Goal: Task Accomplishment & Management: Manage account settings

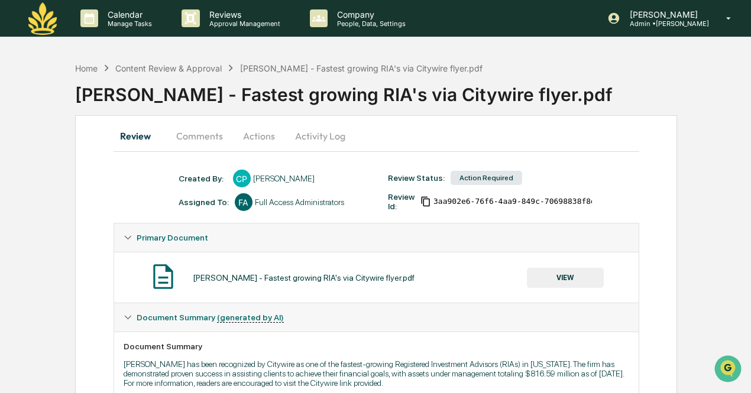
click at [554, 288] on div "Maia Wealth - Fastest growing RIA's via Citywire flyer.pdf VIEW" at bounding box center [376, 277] width 505 height 31
click at [578, 272] on button "VIEW" at bounding box center [565, 278] width 77 height 20
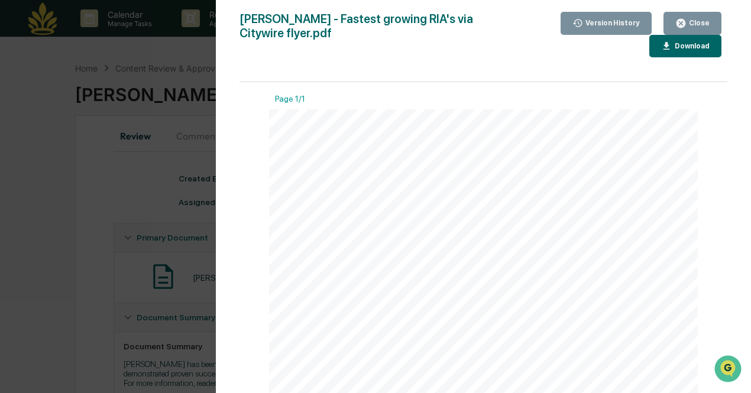
click at [134, 176] on div "Version History 08/11/2025, 03:49 PM Courtney Pesche Maia Wealth - Fastest grow…" at bounding box center [375, 196] width 751 height 393
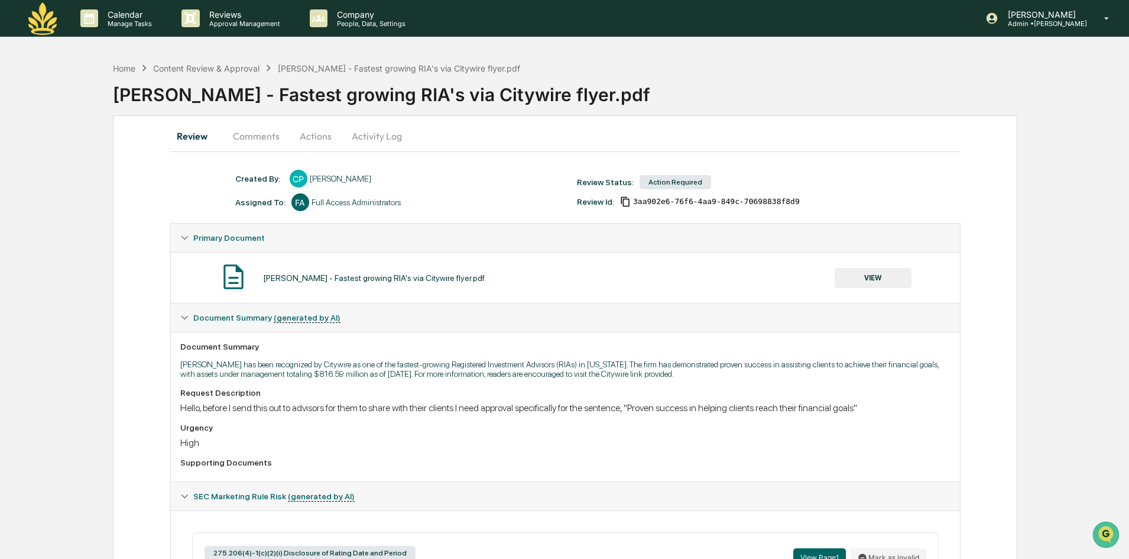
scroll to position [330, 0]
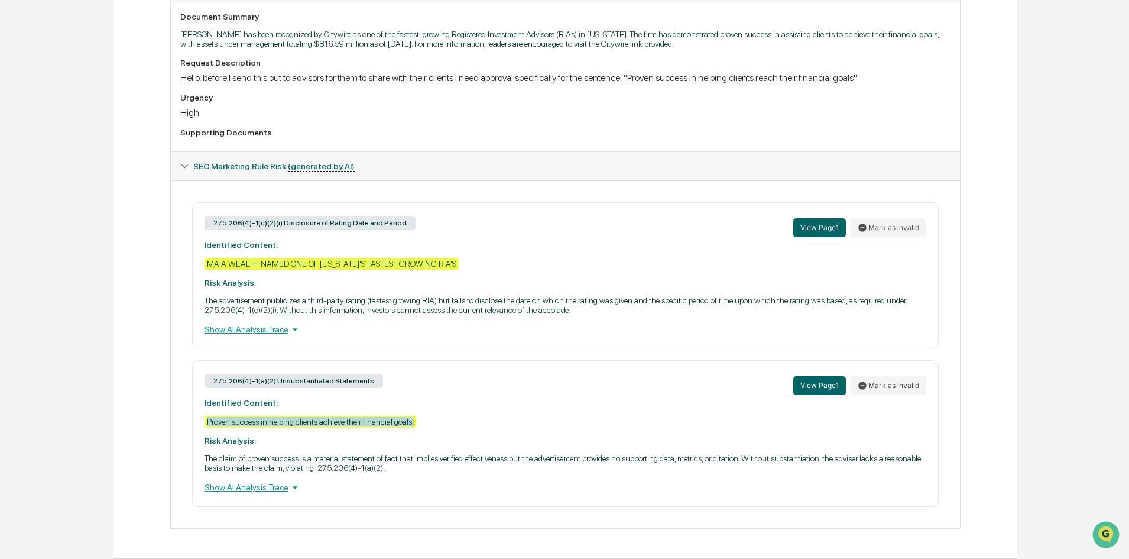
drag, startPoint x: 427, startPoint y: 420, endPoint x: 183, endPoint y: 420, distance: 244.1
click at [183, 392] on div "275.206(4)-1(c)(2)(i) Disclosure of Rating Date and Period View Page 1 Mark as …" at bounding box center [565, 354] width 770 height 304
click at [405, 392] on div "Proven success in helping clients achieve their financial goals." at bounding box center [311, 422] width 212 height 12
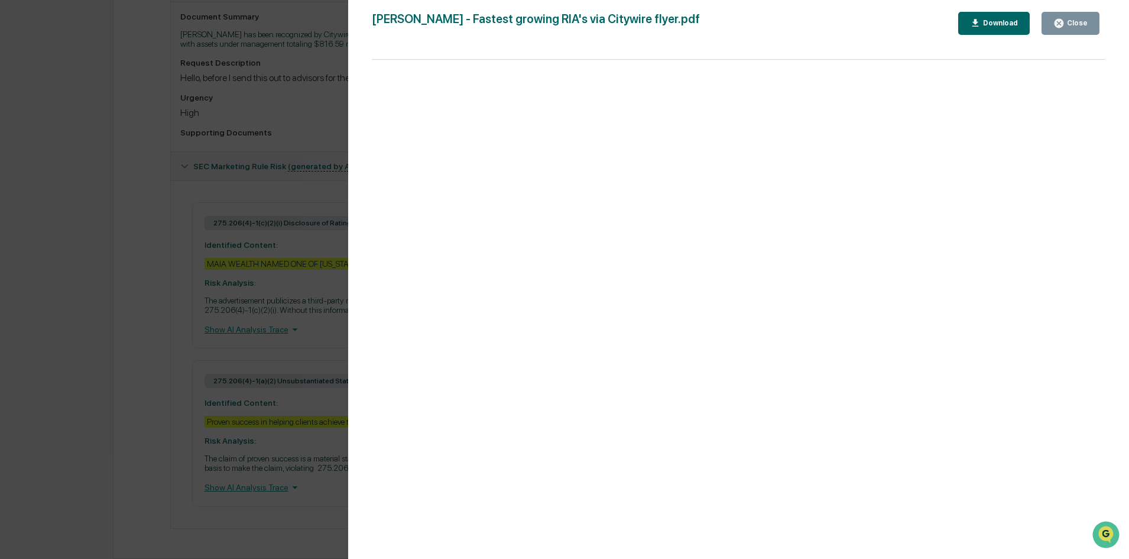
click at [168, 329] on div "Version History 08/11/2025, 03:49 PM Courtney Pesche Maia Wealth - Fastest grow…" at bounding box center [564, 279] width 1129 height 559
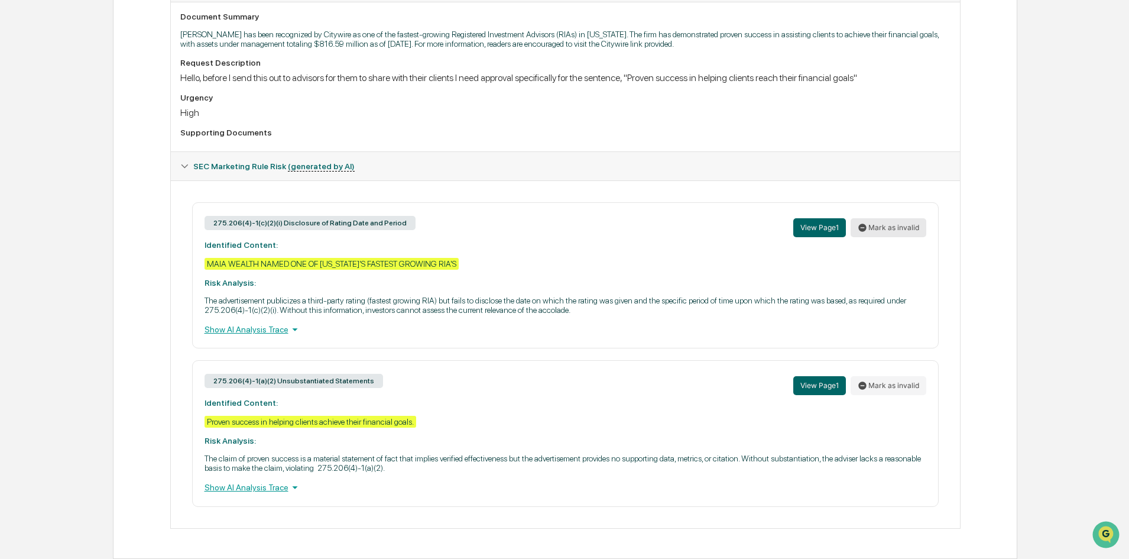
click at [756, 228] on button "Mark as invalid" at bounding box center [889, 227] width 76 height 19
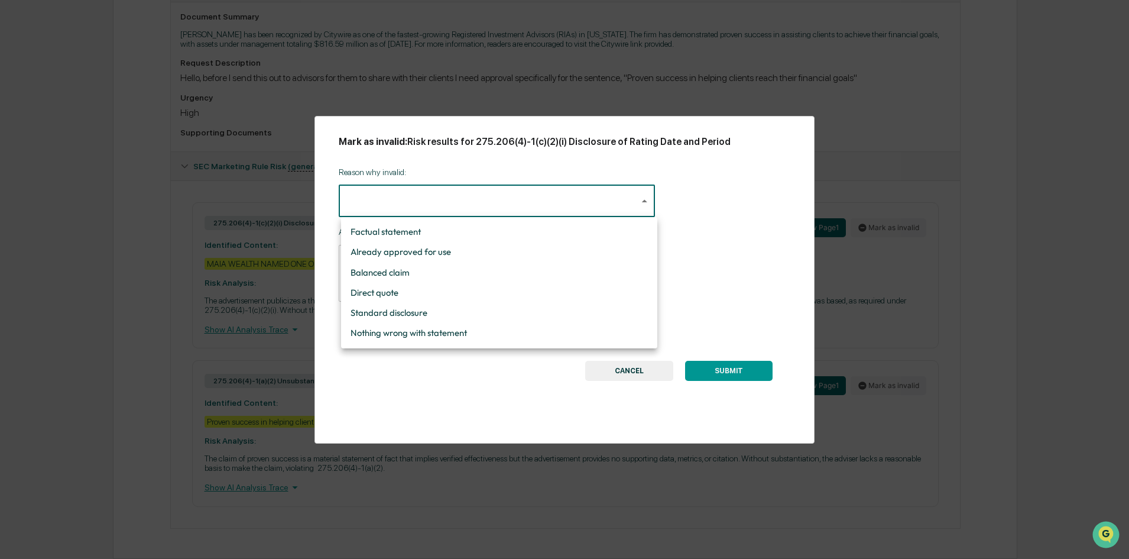
click at [372, 206] on body "Calendar Manage Tasks Reviews Approval Management Company People, Data, Setting…" at bounding box center [564, 114] width 1129 height 888
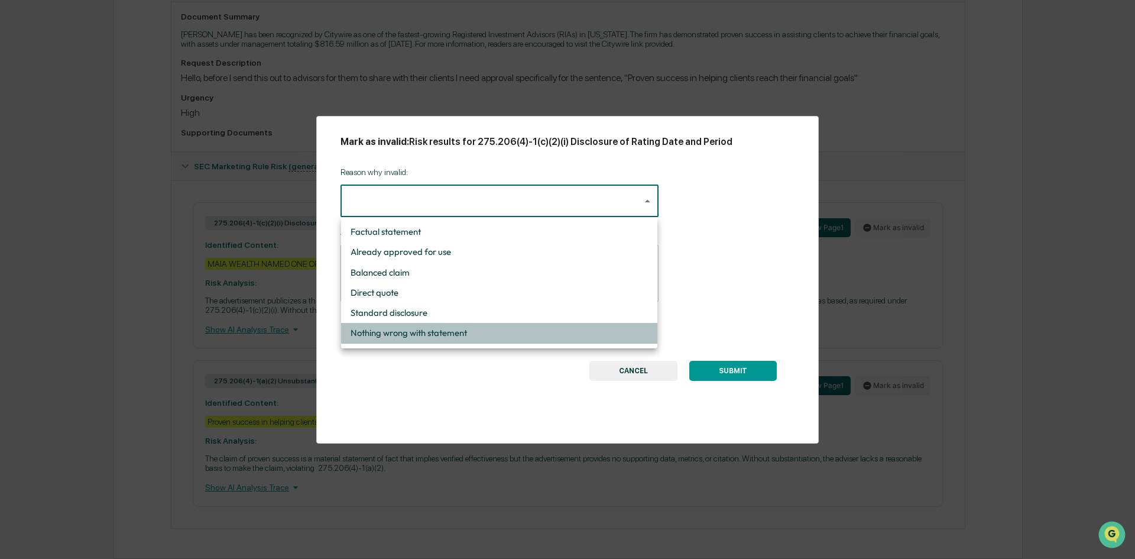
click at [447, 335] on li "Nothing wrong with statement" at bounding box center [499, 333] width 316 height 20
type input "**********"
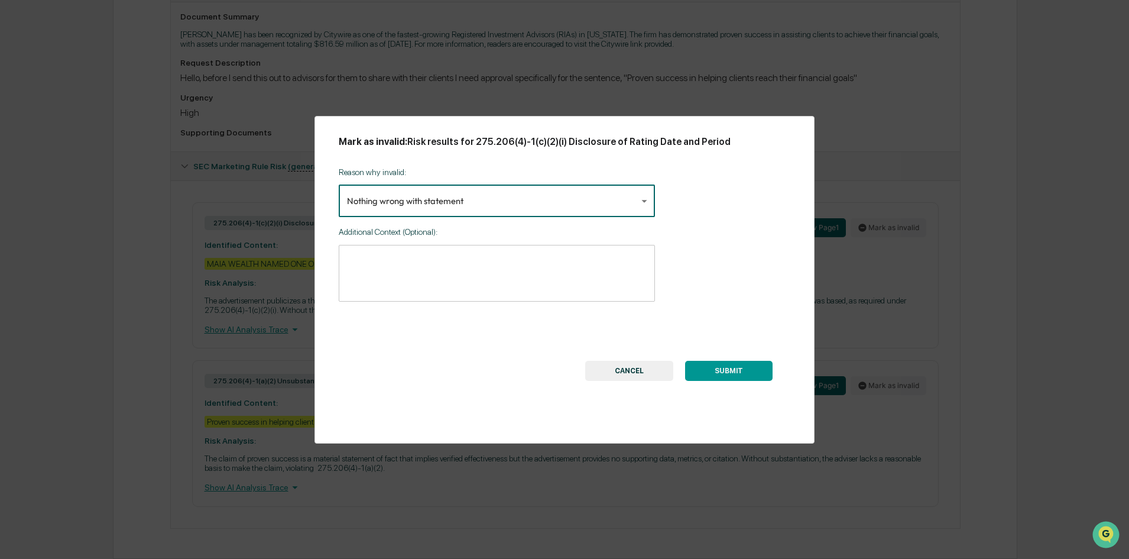
click at [731, 377] on button "SUBMIT" at bounding box center [728, 371] width 87 height 20
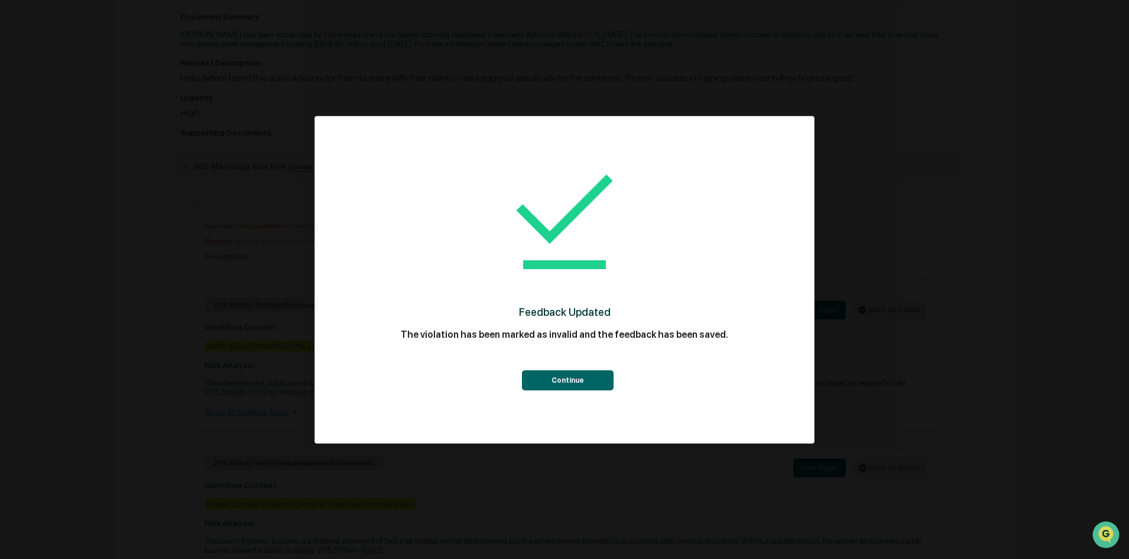
click at [579, 390] on button "Continue" at bounding box center [568, 380] width 92 height 20
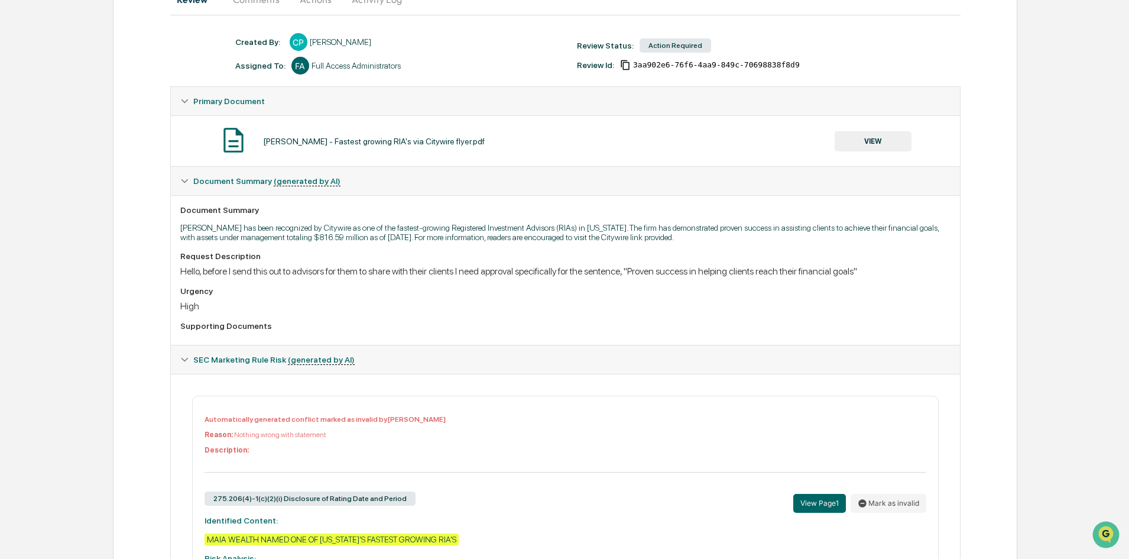
scroll to position [0, 0]
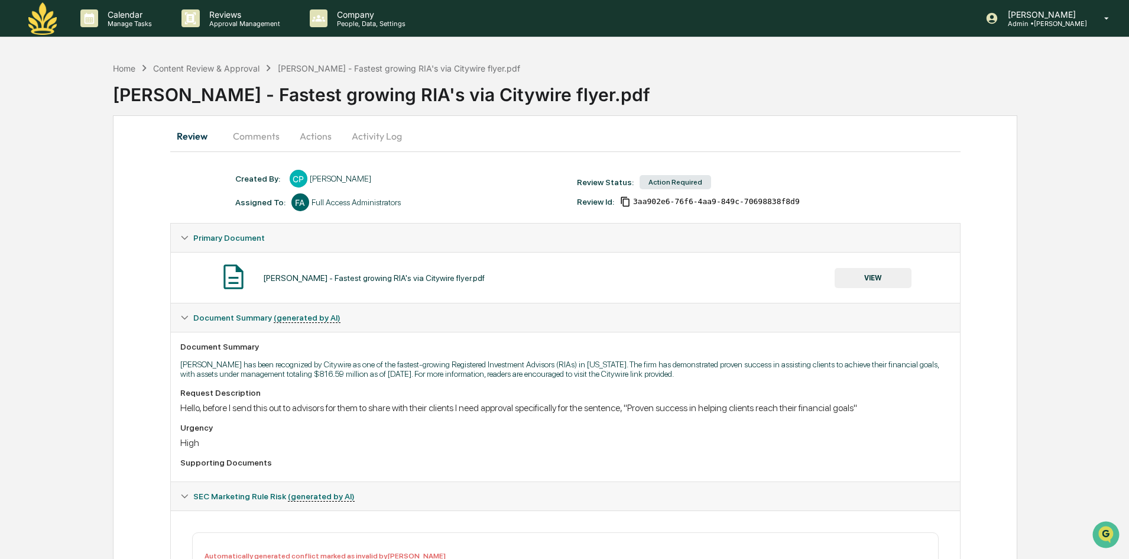
click at [756, 268] on button "VIEW" at bounding box center [873, 278] width 77 height 20
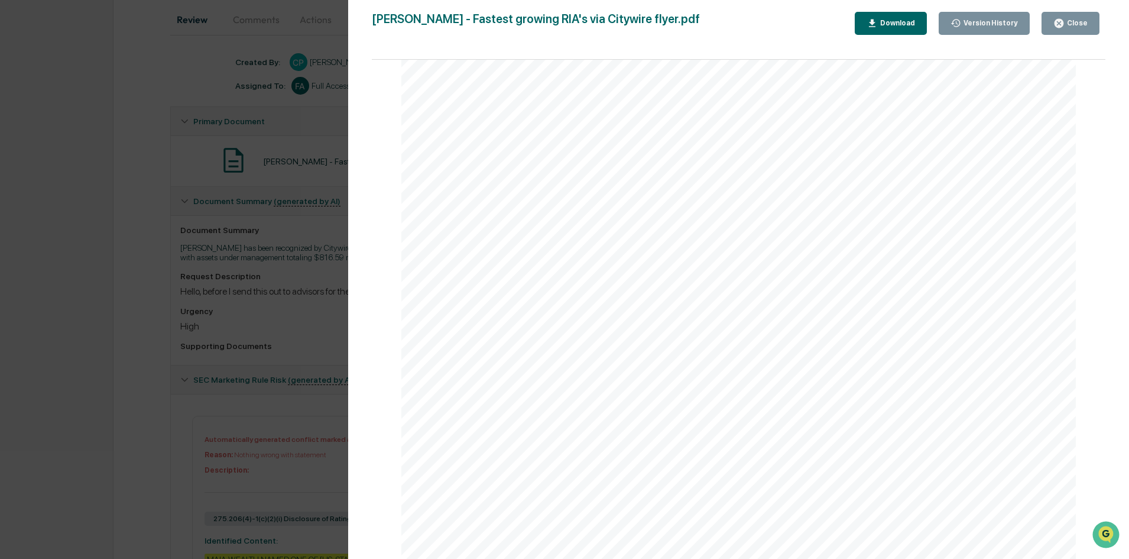
scroll to position [177, 0]
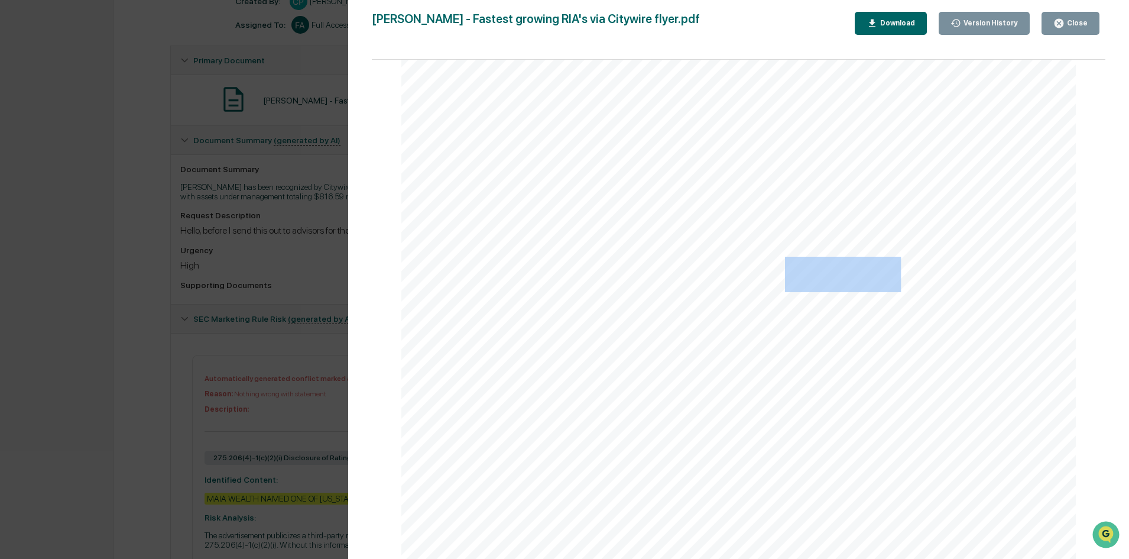
drag, startPoint x: 894, startPoint y: 277, endPoint x: 784, endPoint y: 278, distance: 110.5
click at [756, 278] on span "Proven success in" at bounding box center [921, 275] width 273 height 32
click at [709, 288] on div "M A I A W E A LT H MAIA WEALTH NAMED ONE OF COLORADO’S FASTEST GROWING RIA’S Co…" at bounding box center [738, 122] width 675 height 873
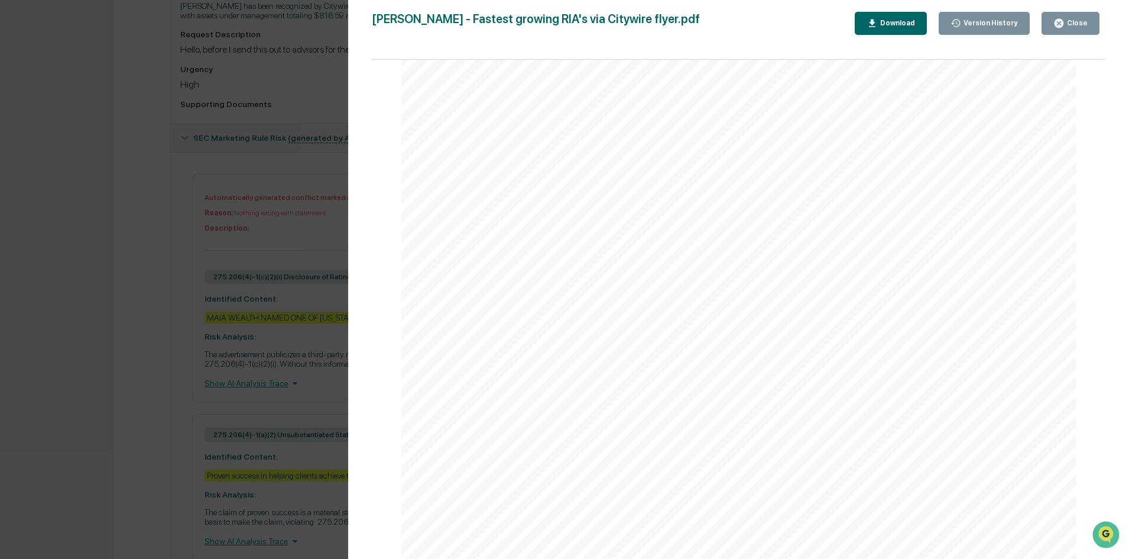
scroll to position [412, 0]
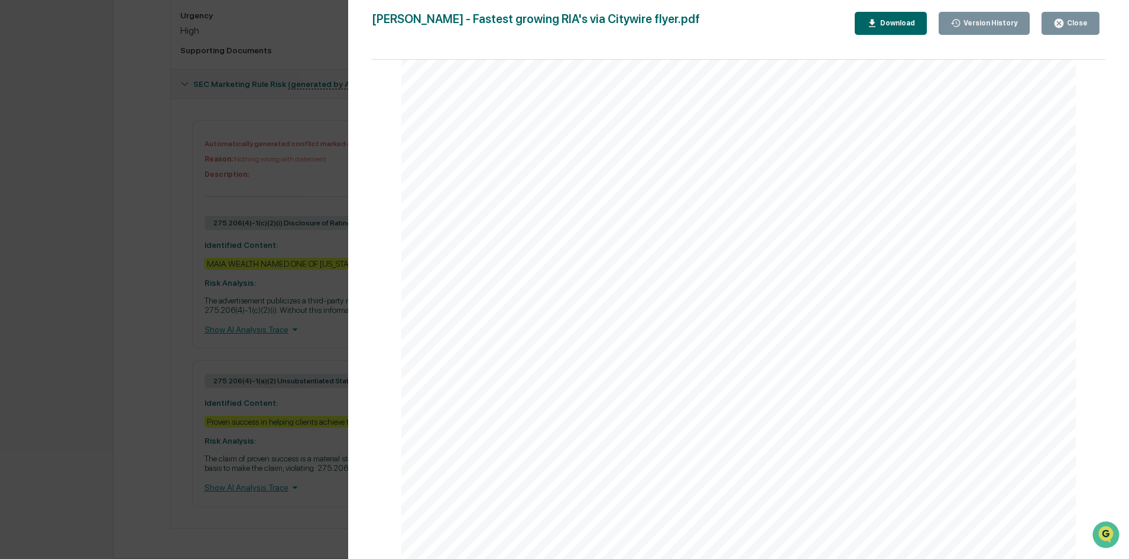
click at [326, 346] on div "Version History 08/11/2025, 03:49 PM Courtney Pesche Maia Wealth - Fastest grow…" at bounding box center [564, 279] width 1129 height 559
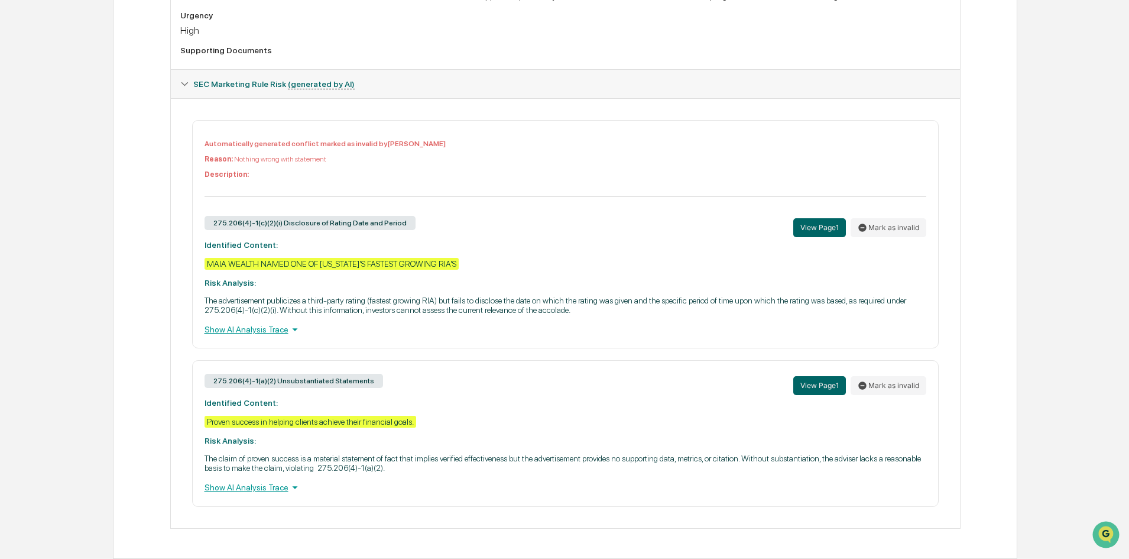
scroll to position [0, 0]
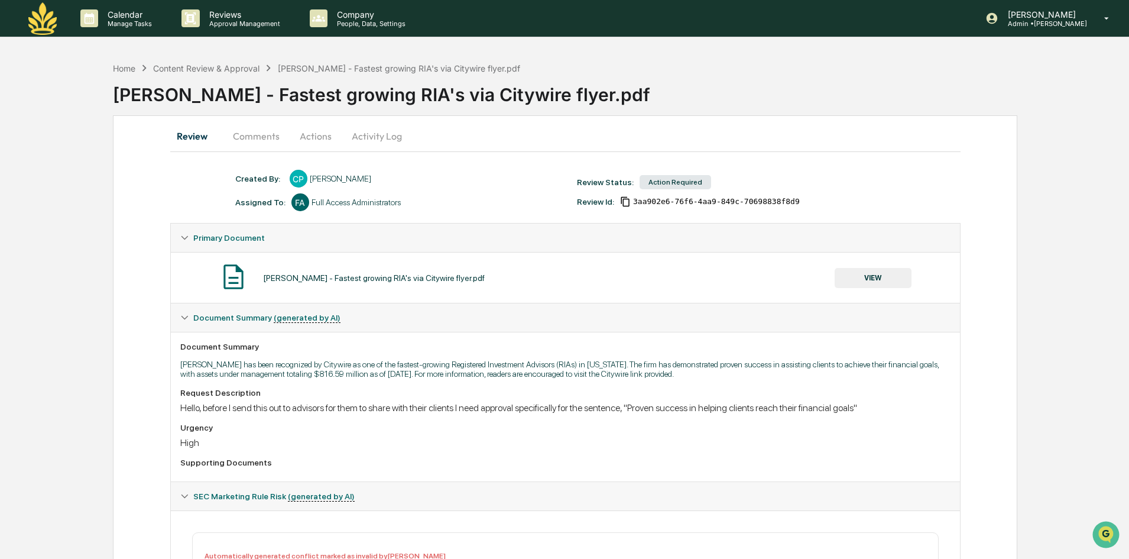
click at [756, 275] on button "VIEW" at bounding box center [873, 278] width 77 height 20
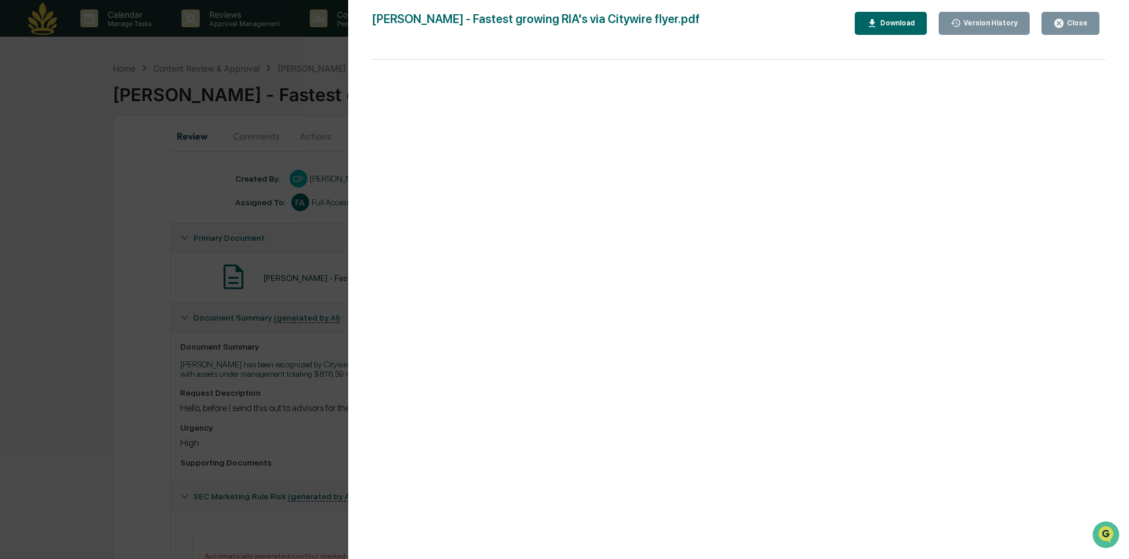
click at [756, 28] on icon "button" at bounding box center [1058, 23] width 11 height 11
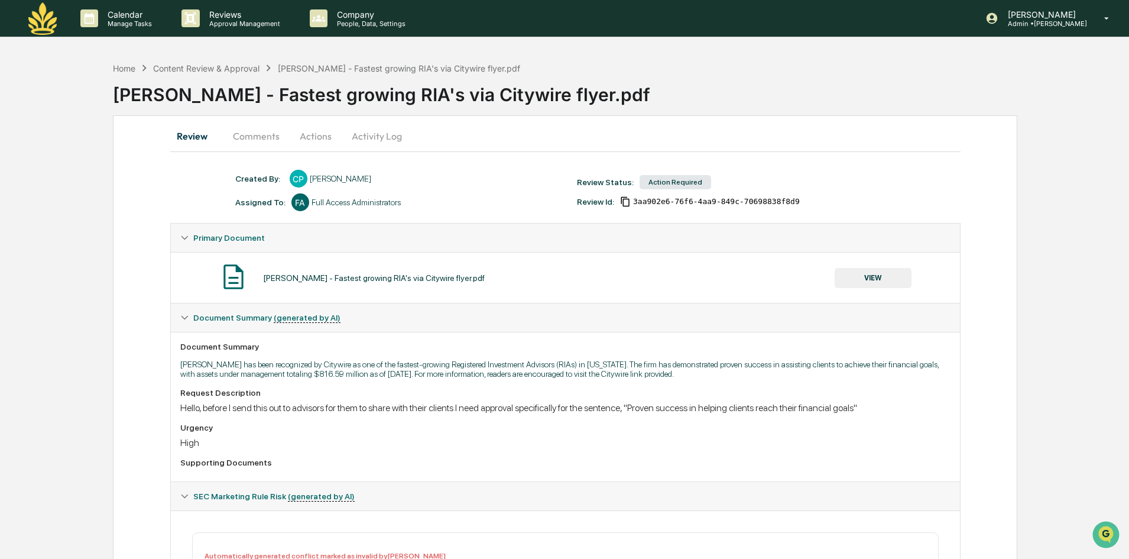
click at [384, 138] on button "Activity Log" at bounding box center [376, 136] width 69 height 28
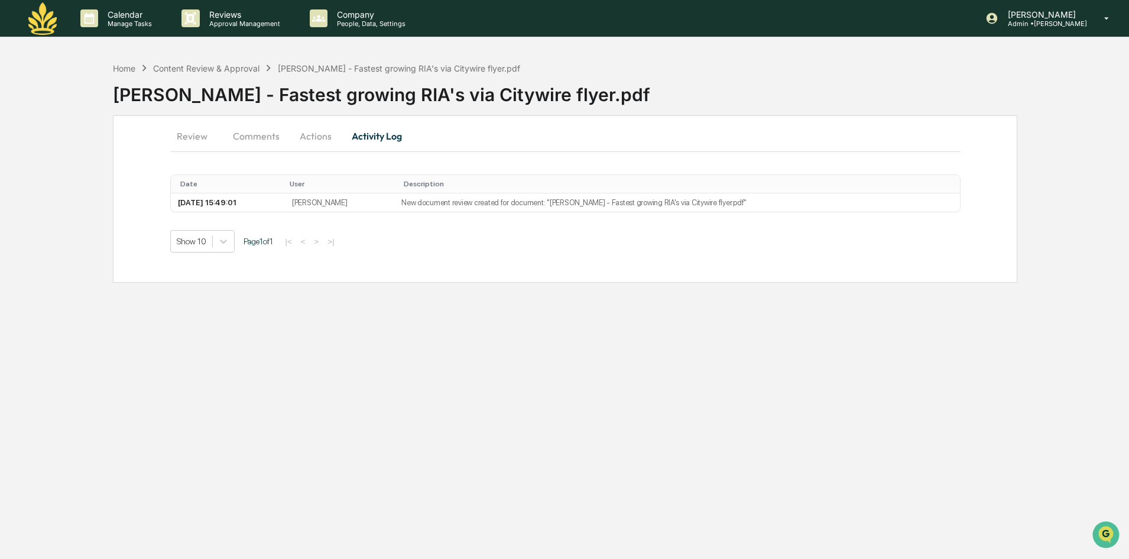
click at [330, 135] on button "Actions" at bounding box center [315, 136] width 53 height 28
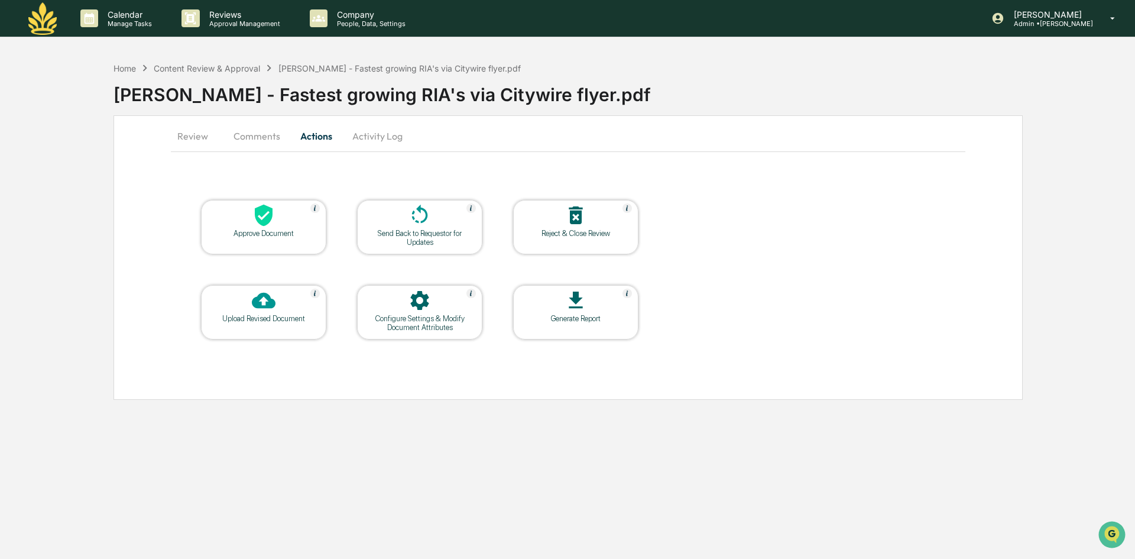
click at [398, 229] on div "Send Back to Requestor for Updates" at bounding box center [419, 238] width 106 height 18
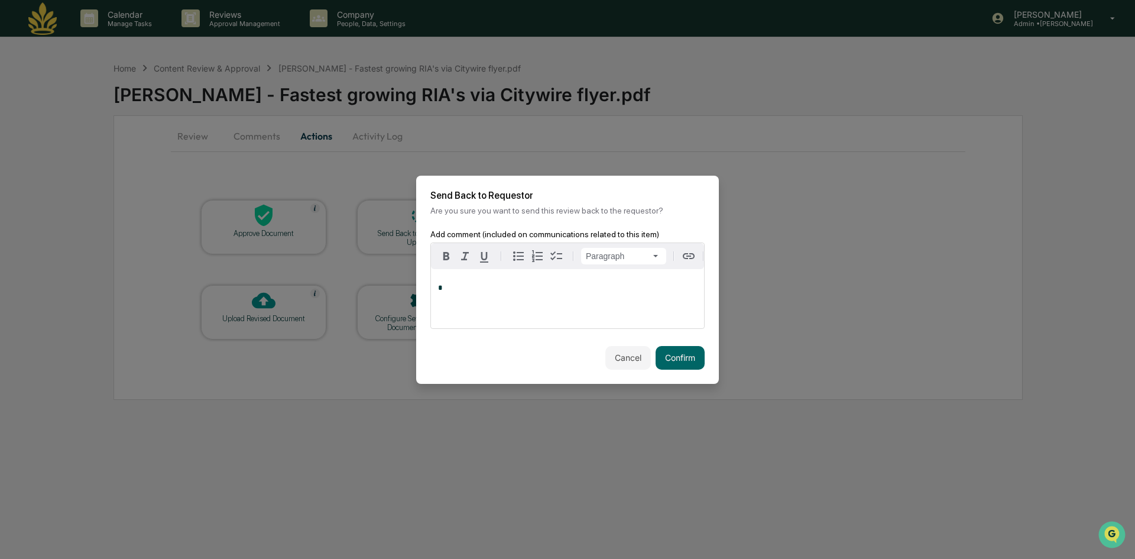
click at [548, 290] on p "*" at bounding box center [567, 288] width 259 height 8
click at [470, 253] on icon "button" at bounding box center [465, 256] width 14 height 14
click at [667, 359] on button "Confirm" at bounding box center [679, 358] width 49 height 24
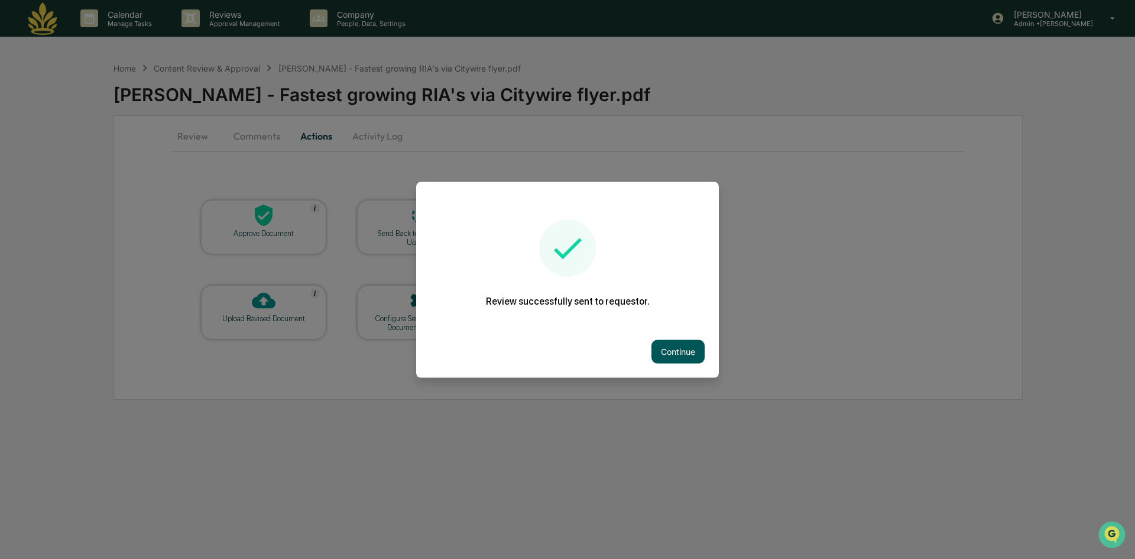
click at [673, 361] on button "Continue" at bounding box center [677, 351] width 53 height 24
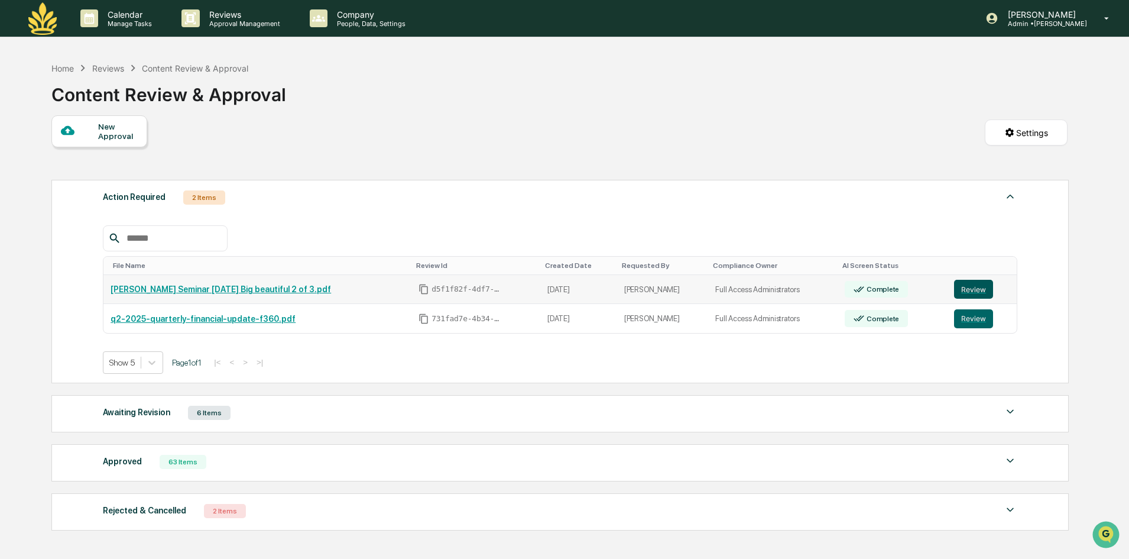
click at [756, 294] on button "Review" at bounding box center [973, 289] width 39 height 19
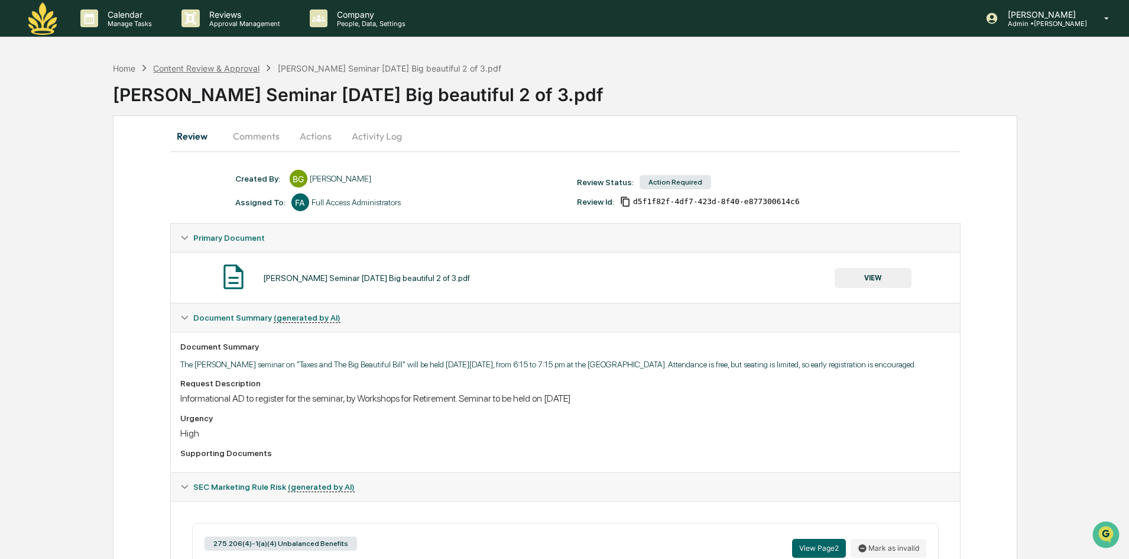
click at [192, 72] on div "Content Review & Approval" at bounding box center [206, 68] width 106 height 10
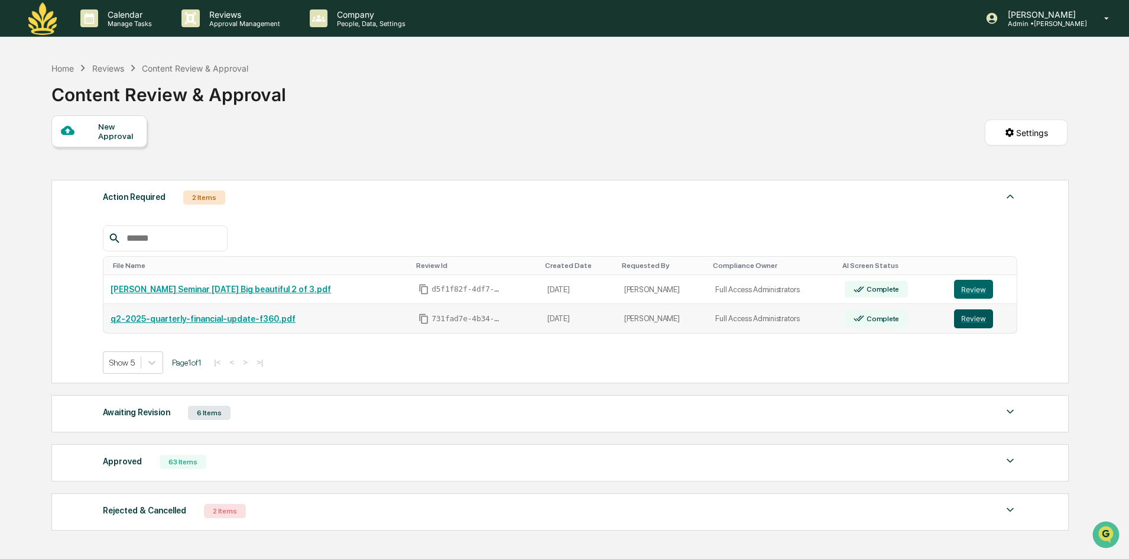
click at [965, 317] on button "Review" at bounding box center [973, 318] width 39 height 19
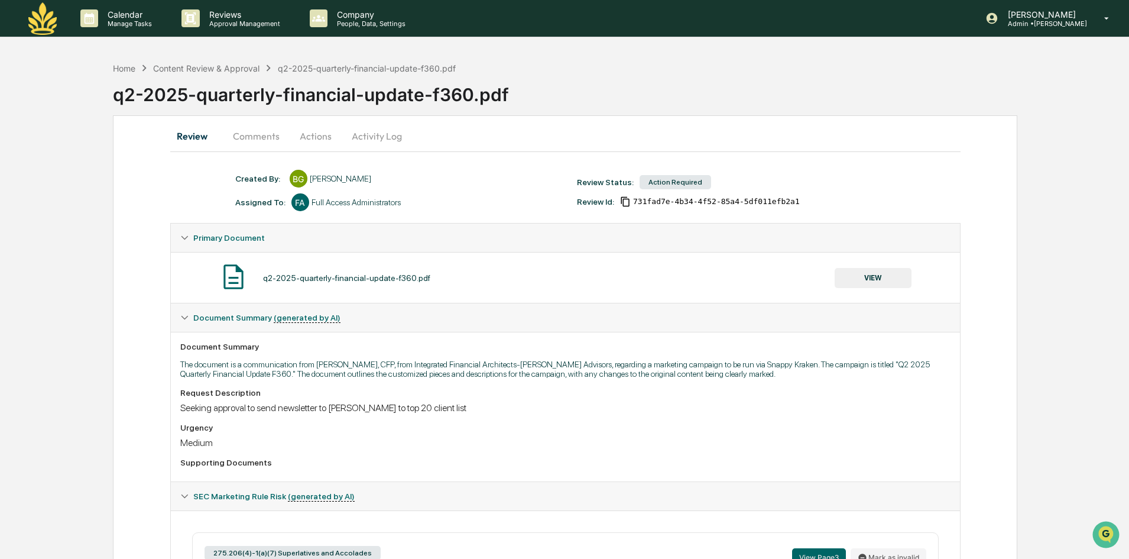
click at [885, 274] on button "VIEW" at bounding box center [873, 278] width 77 height 20
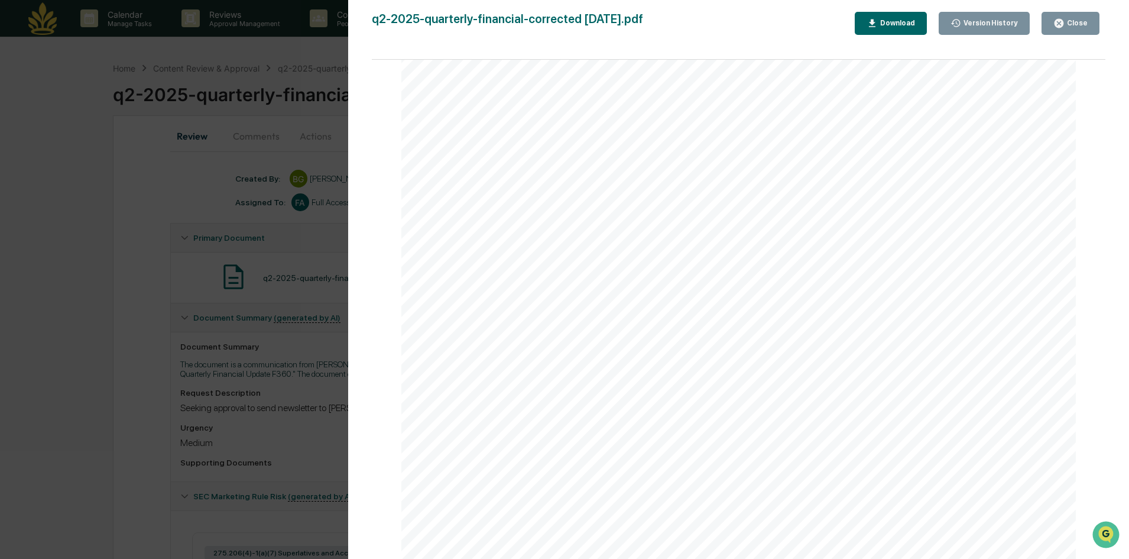
scroll to position [9043, 0]
click at [249, 276] on div "Version History [DATE] 05:21 PM [PERSON_NAME] [DATE] 04:18 PM [PERSON_NAME][GEO…" at bounding box center [564, 279] width 1129 height 559
click at [178, 271] on div "Version History 08/08/2025, 05:21 PM Barbara Field-Gilroy 07/29/2025, 04:18 PM …" at bounding box center [564, 279] width 1129 height 559
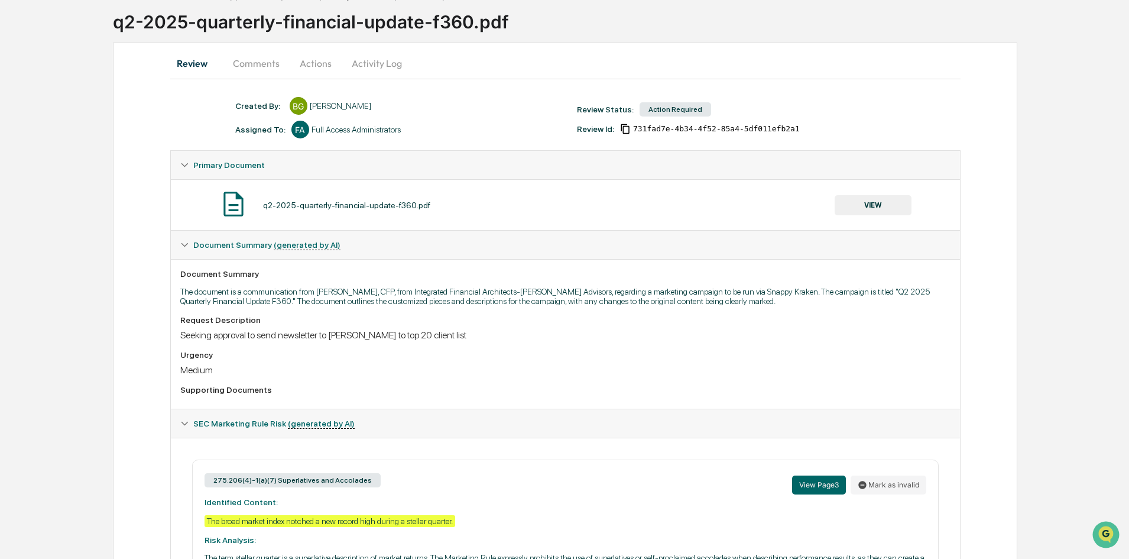
scroll to position [0, 0]
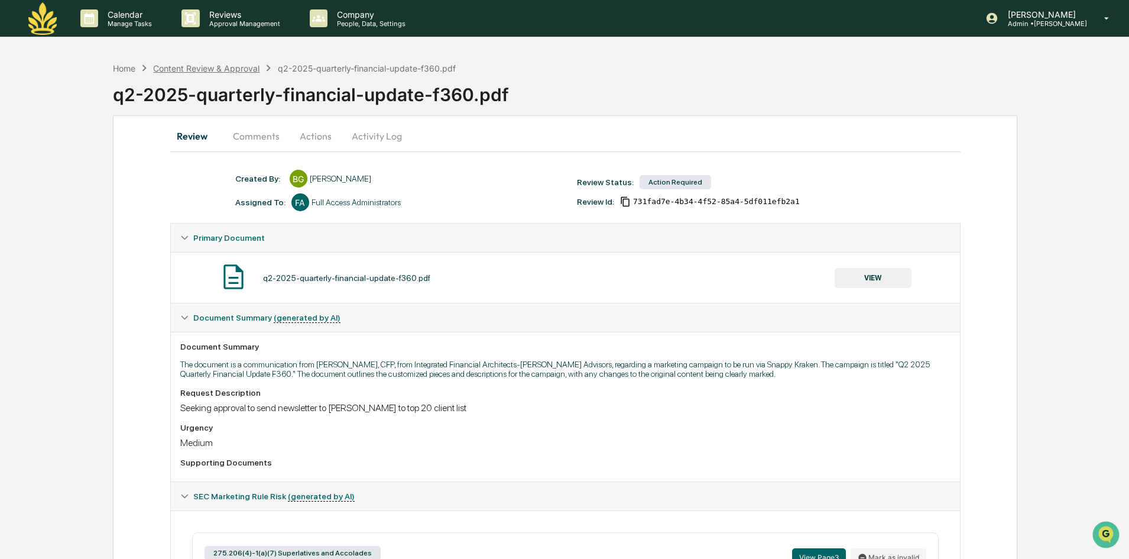
click at [254, 64] on div "Content Review & Approval" at bounding box center [206, 68] width 106 height 10
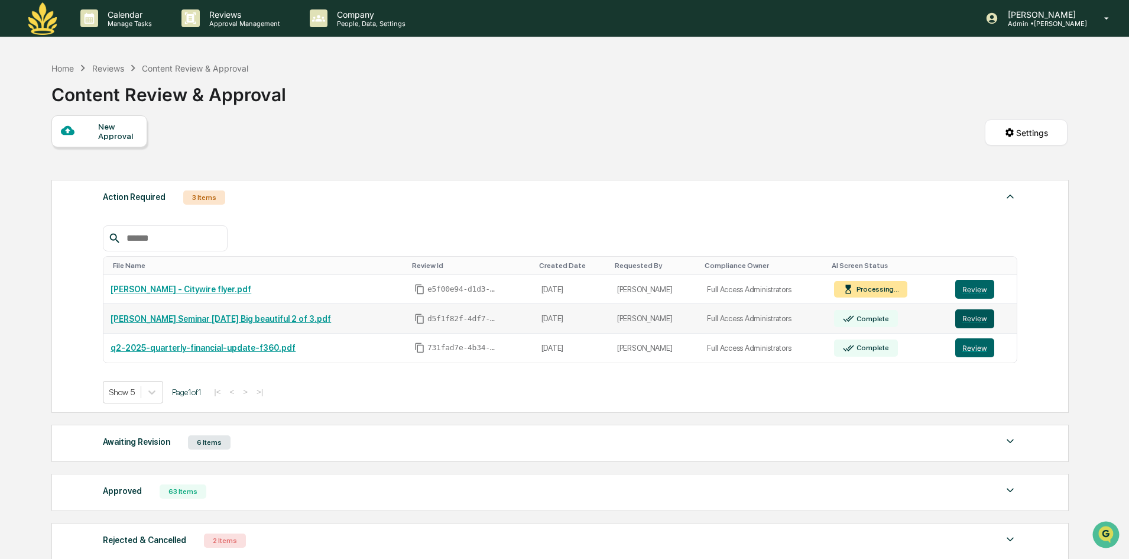
click at [981, 319] on button "Review" at bounding box center [974, 318] width 39 height 19
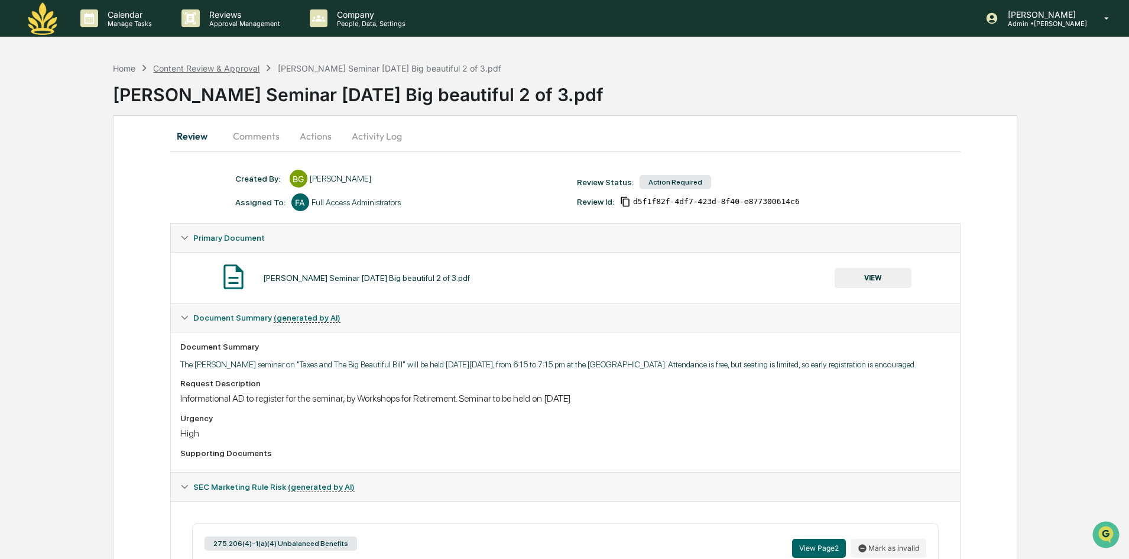
click at [191, 70] on div "Content Review & Approval" at bounding box center [206, 68] width 106 height 10
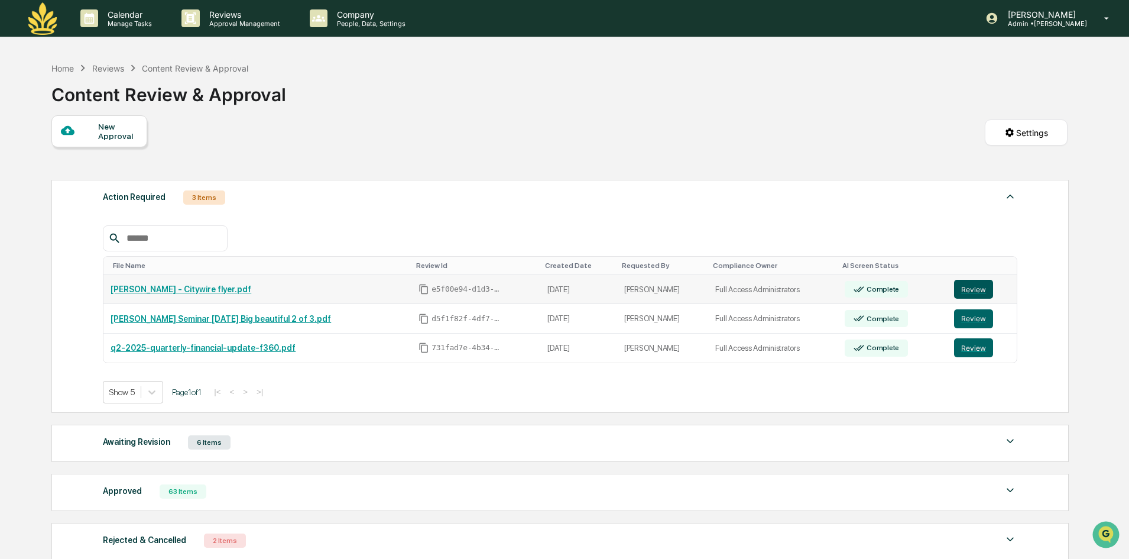
click at [954, 291] on button "Review" at bounding box center [973, 289] width 39 height 19
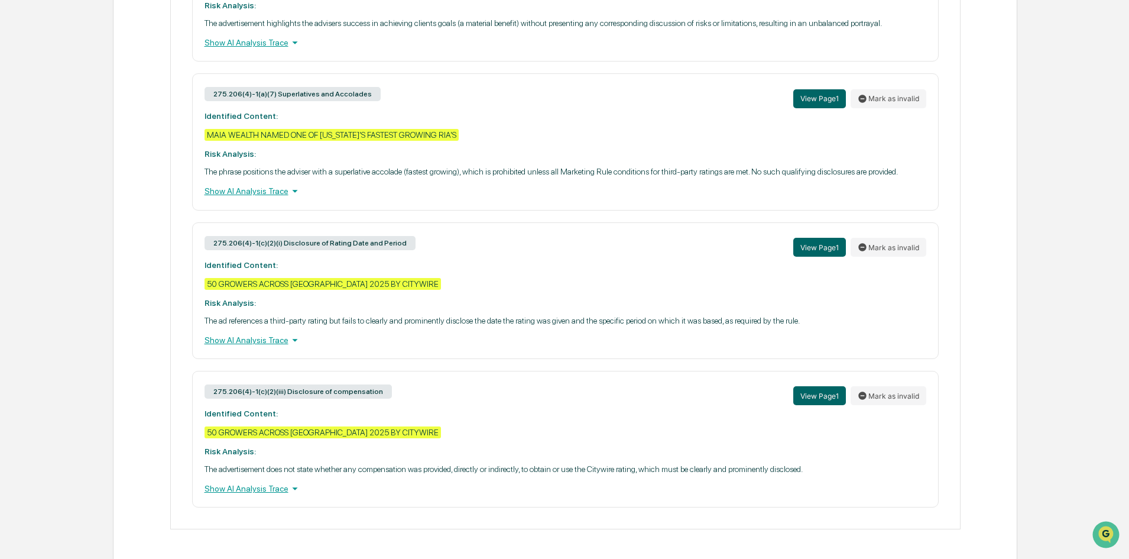
scroll to position [608, 0]
click at [871, 245] on button "Mark as invalid" at bounding box center [889, 246] width 76 height 19
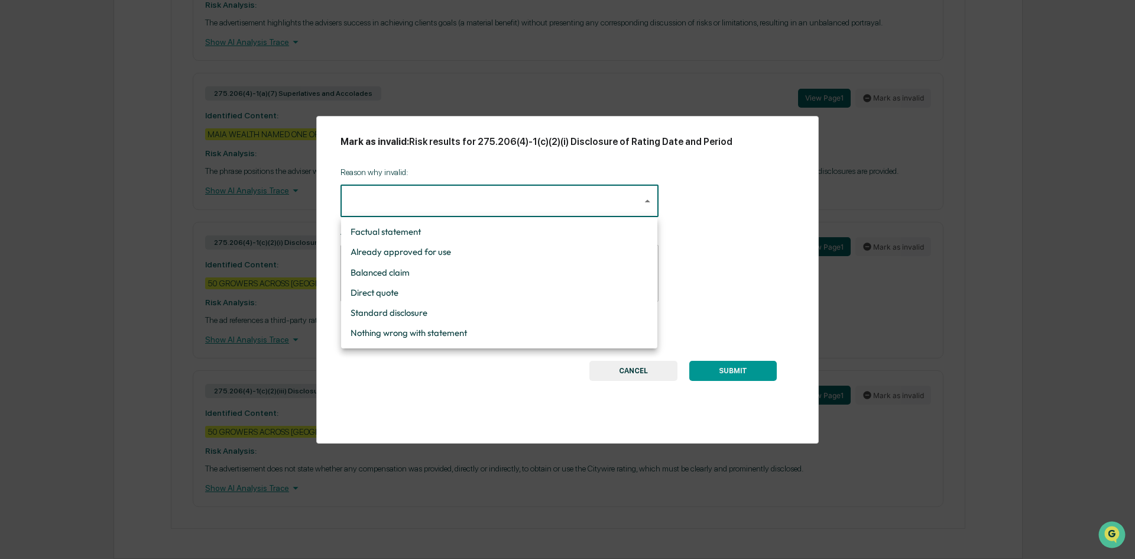
click at [395, 335] on li "Nothing wrong with statement" at bounding box center [499, 333] width 316 height 20
type input "**********"
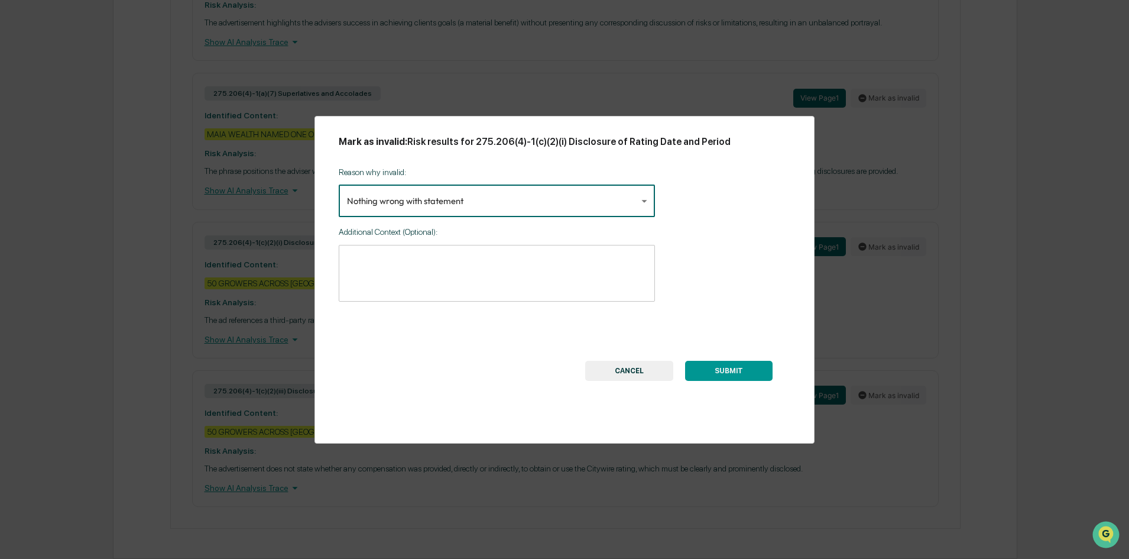
click at [725, 375] on button "SUBMIT" at bounding box center [728, 371] width 87 height 20
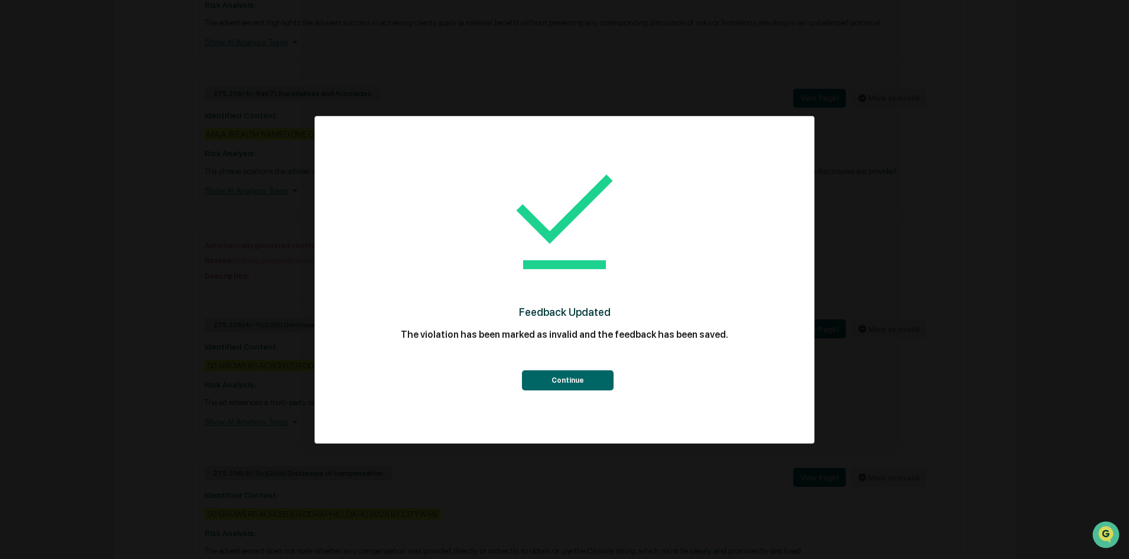
drag, startPoint x: 594, startPoint y: 383, endPoint x: 790, endPoint y: 383, distance: 196.2
click at [595, 383] on button "Continue" at bounding box center [568, 380] width 92 height 20
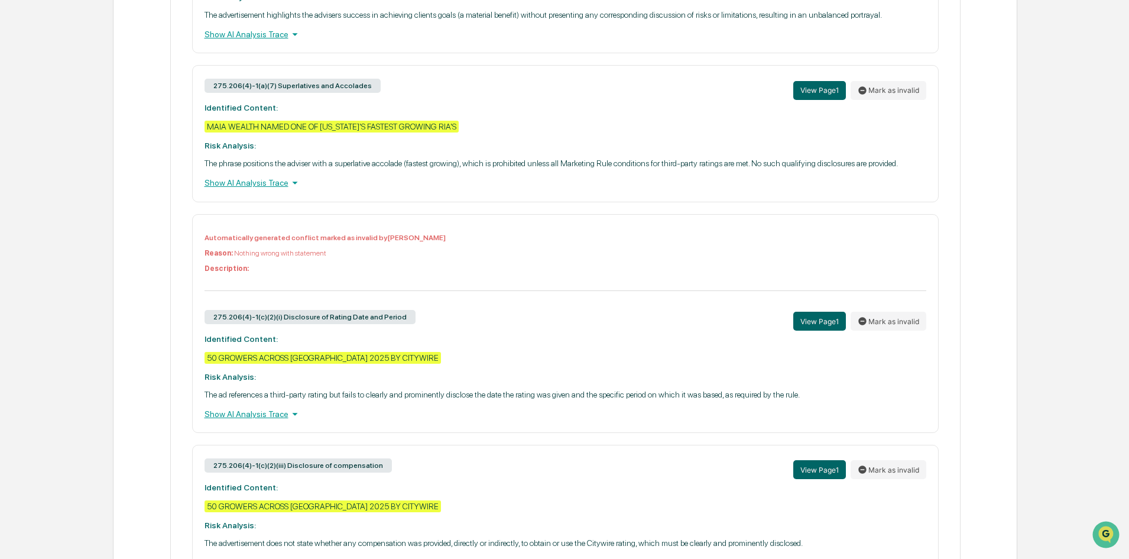
scroll to position [690, 0]
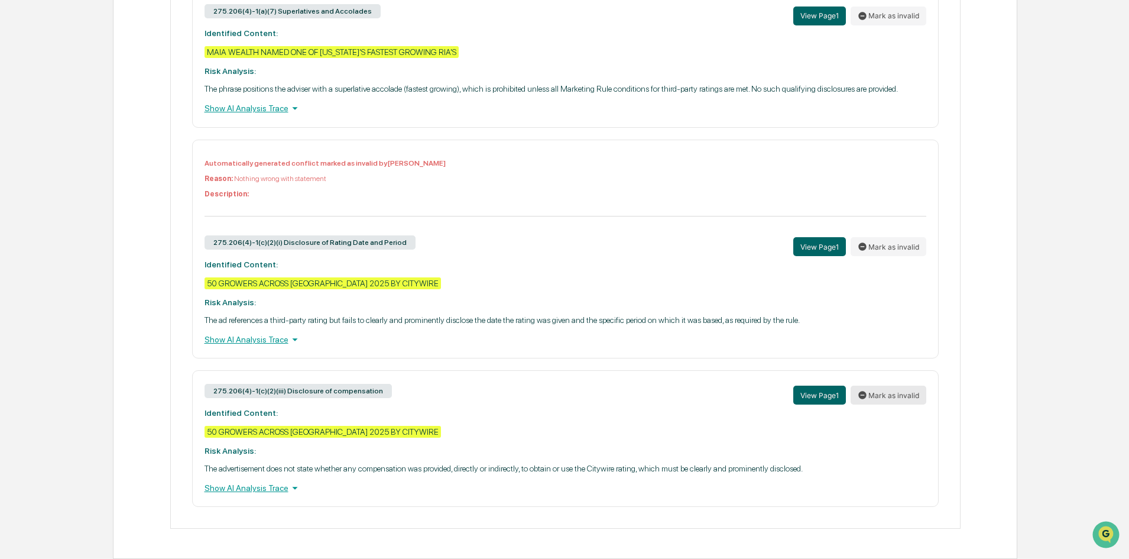
click at [891, 394] on button "Mark as invalid" at bounding box center [889, 394] width 76 height 19
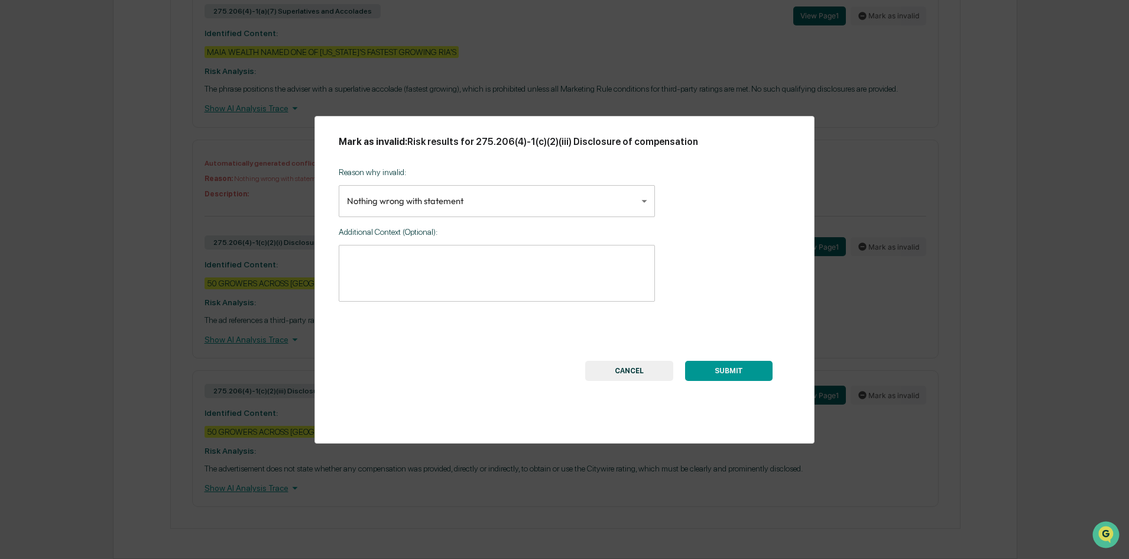
click at [740, 365] on button "SUBMIT" at bounding box center [728, 371] width 87 height 20
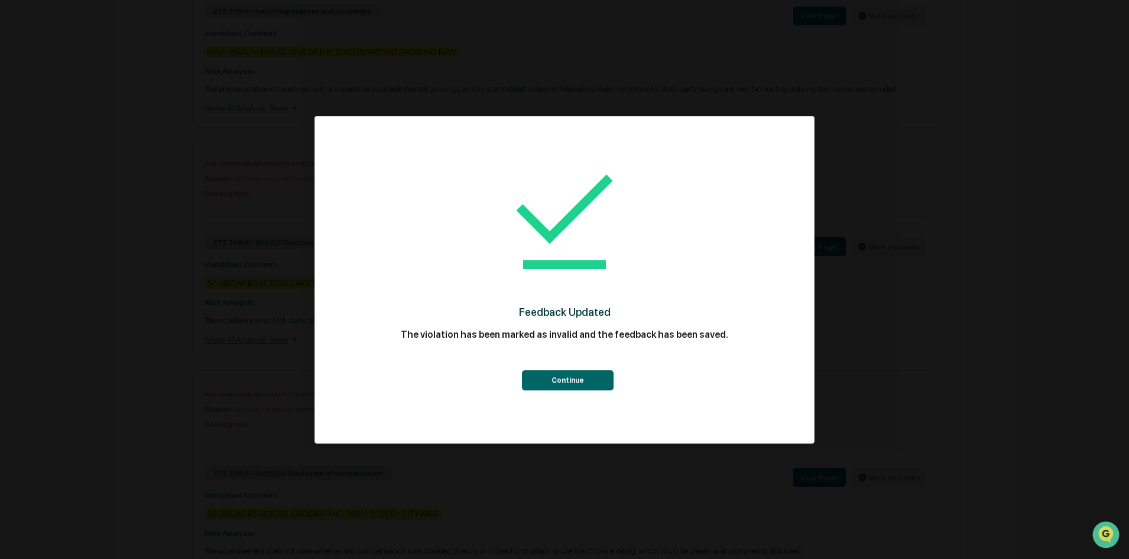
drag, startPoint x: 589, startPoint y: 388, endPoint x: 586, endPoint y: 381, distance: 7.5
click at [588, 387] on button "Continue" at bounding box center [568, 380] width 92 height 20
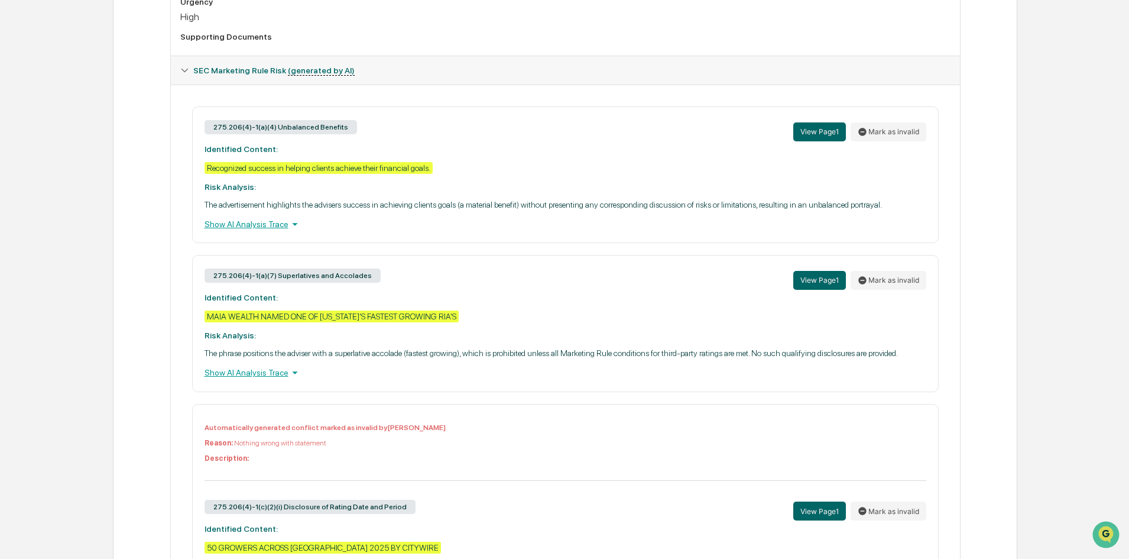
scroll to position [394, 0]
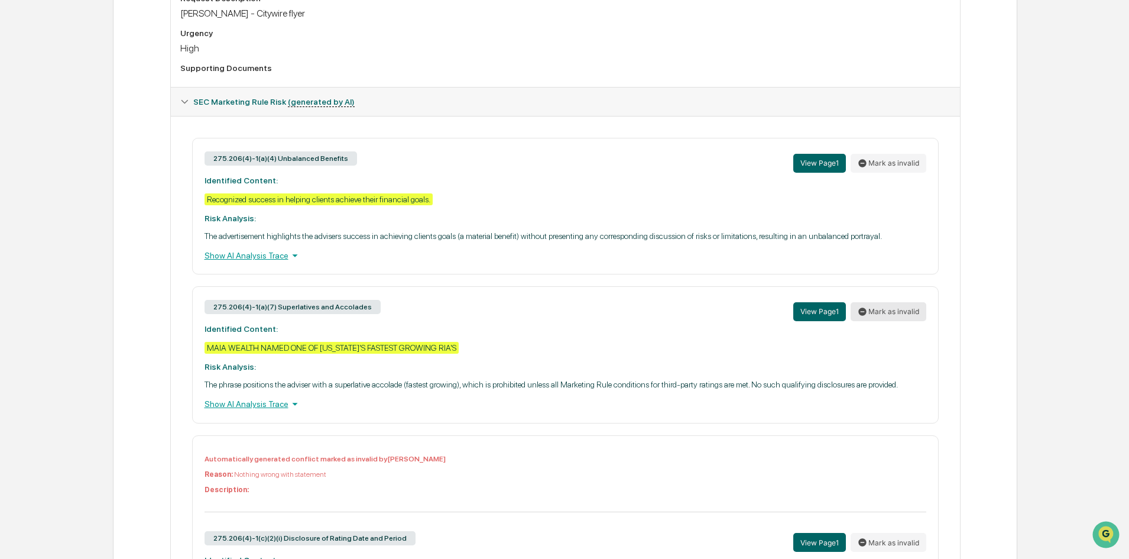
click at [875, 307] on button "Mark as invalid" at bounding box center [889, 311] width 76 height 19
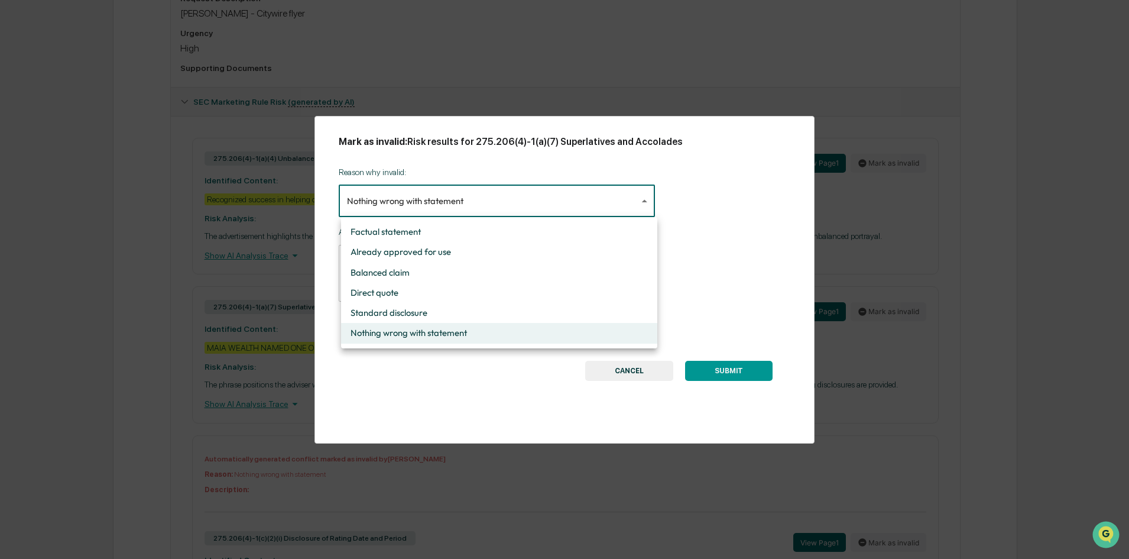
click at [512, 203] on body "Calendar Manage Tasks Reviews Approval Management Company People, Data, Setting…" at bounding box center [564, 271] width 1129 height 1331
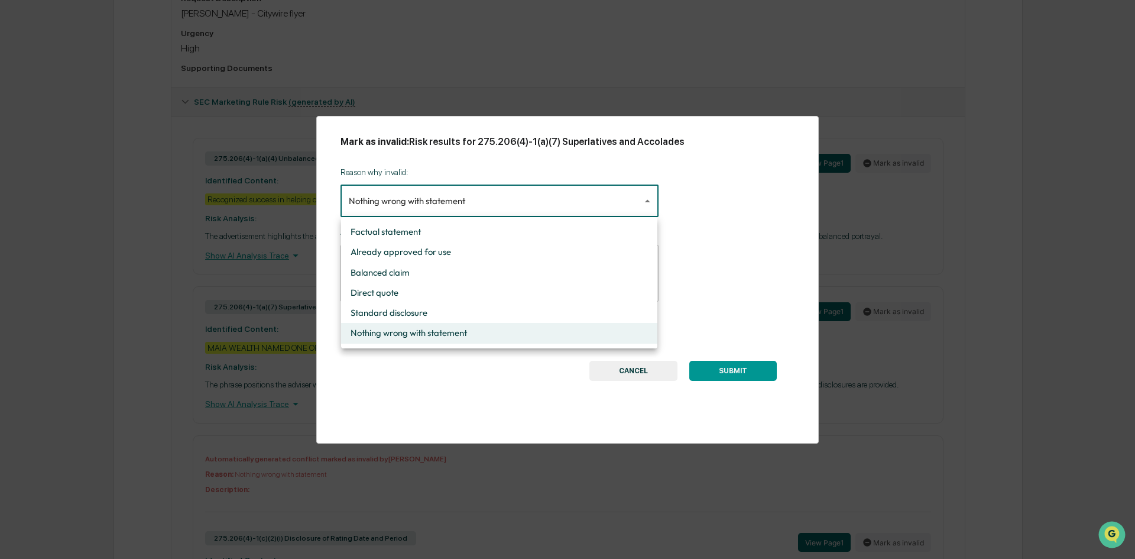
click at [488, 252] on li "Already approved for use" at bounding box center [499, 252] width 316 height 20
type input "**********"
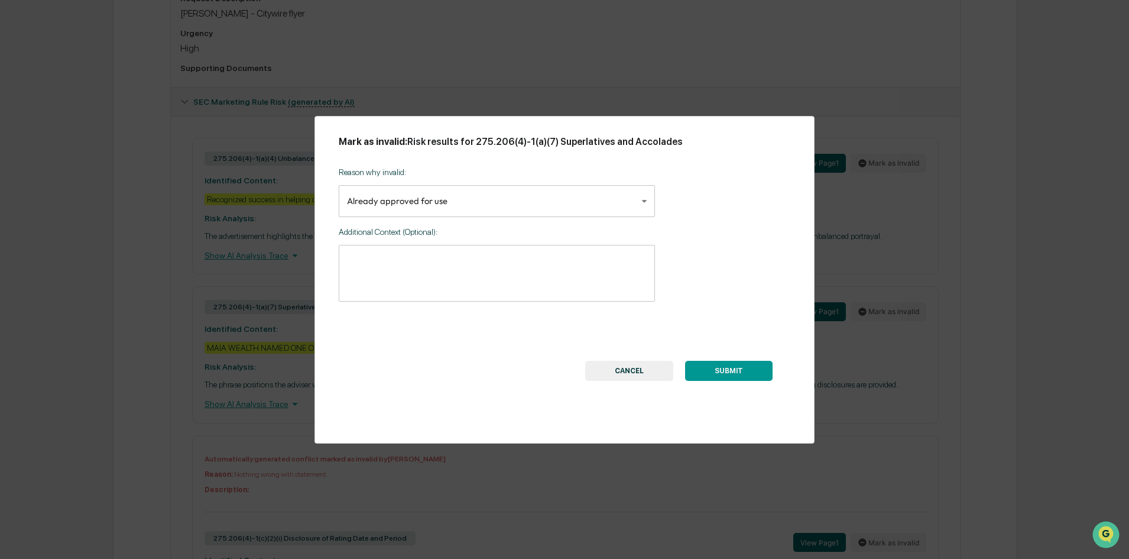
click at [749, 365] on button "SUBMIT" at bounding box center [728, 371] width 87 height 20
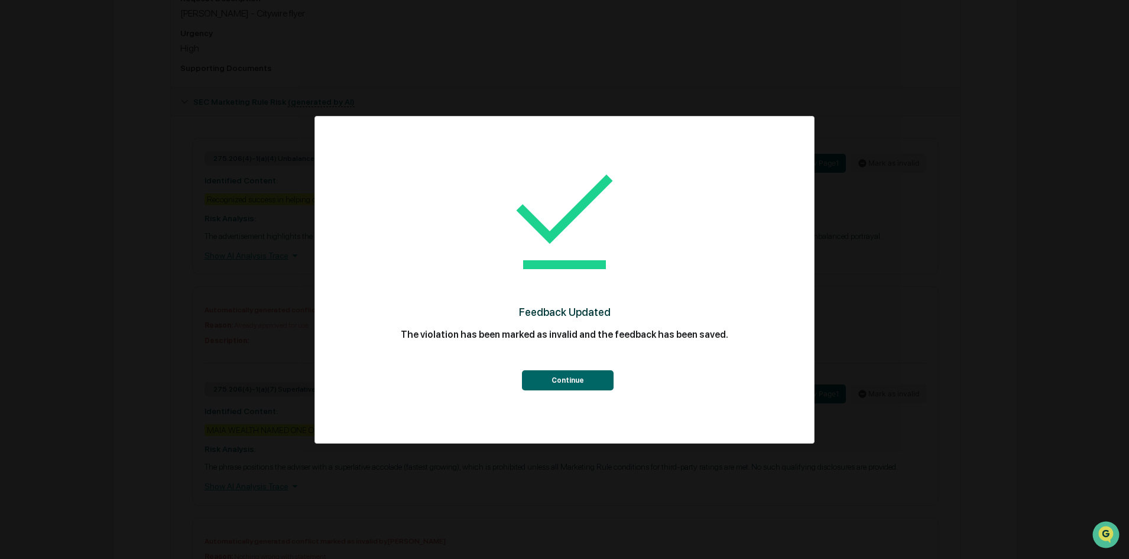
drag, startPoint x: 553, startPoint y: 377, endPoint x: 537, endPoint y: 362, distance: 21.7
click at [553, 375] on button "Continue" at bounding box center [568, 380] width 92 height 20
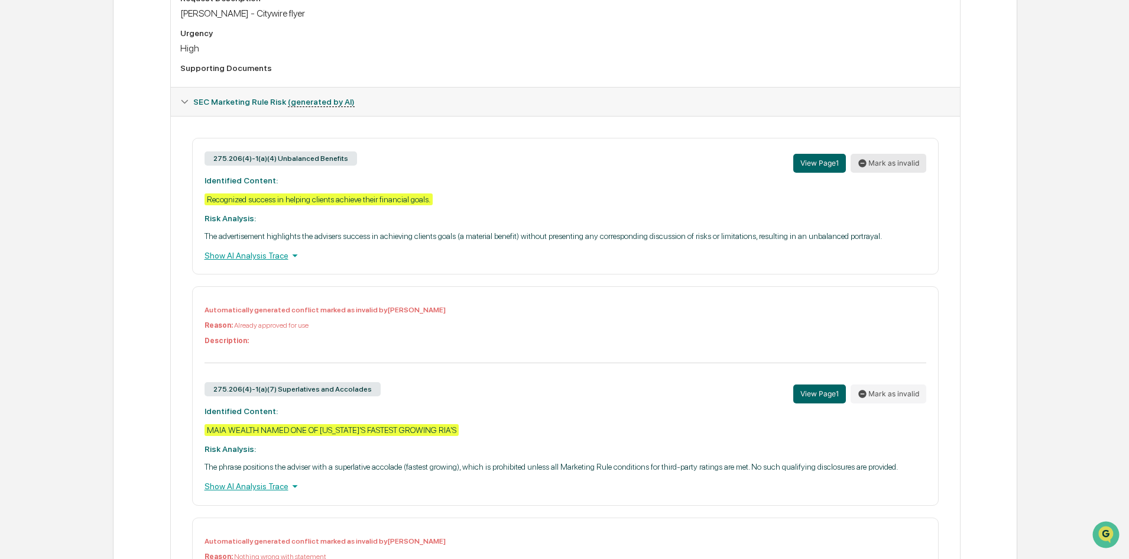
click at [879, 165] on button "Mark as invalid" at bounding box center [889, 163] width 76 height 19
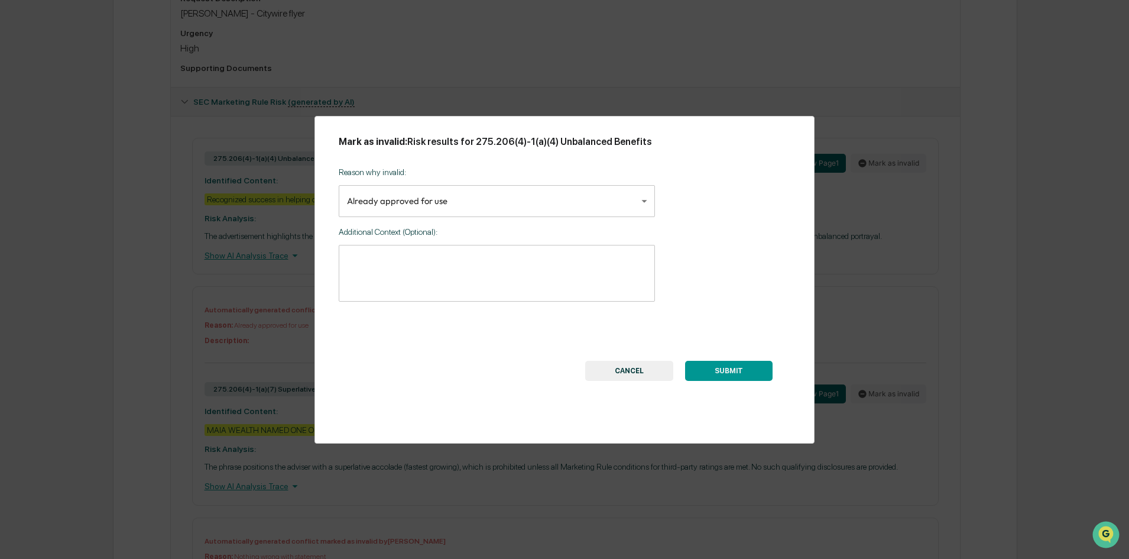
click at [555, 201] on body "Calendar Manage Tasks Reviews Approval Management Company People, Data, Setting…" at bounding box center [564, 312] width 1129 height 1413
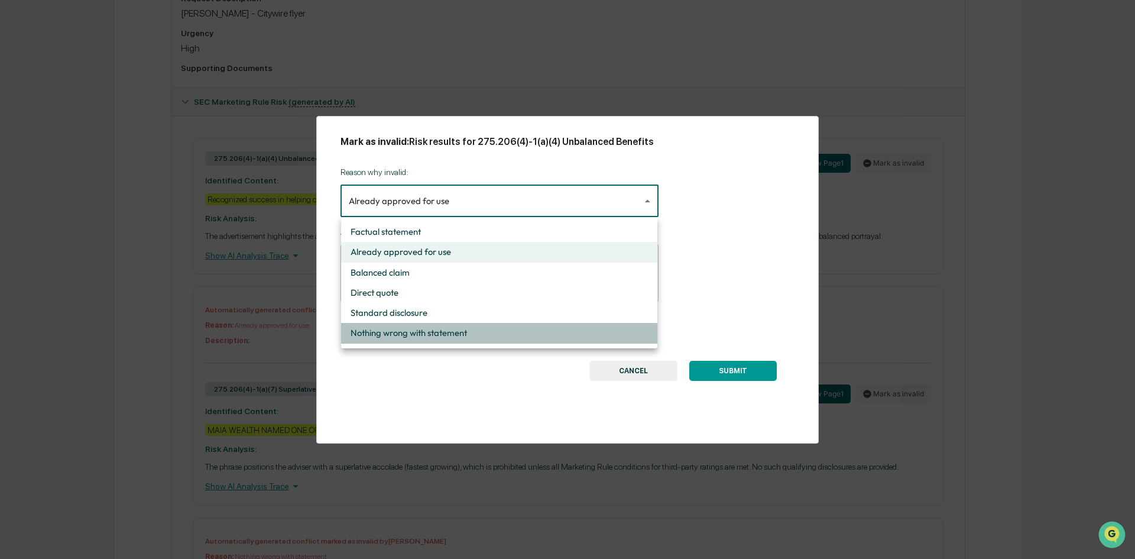
click at [417, 334] on li "Nothing wrong with statement" at bounding box center [499, 333] width 316 height 20
type input "**********"
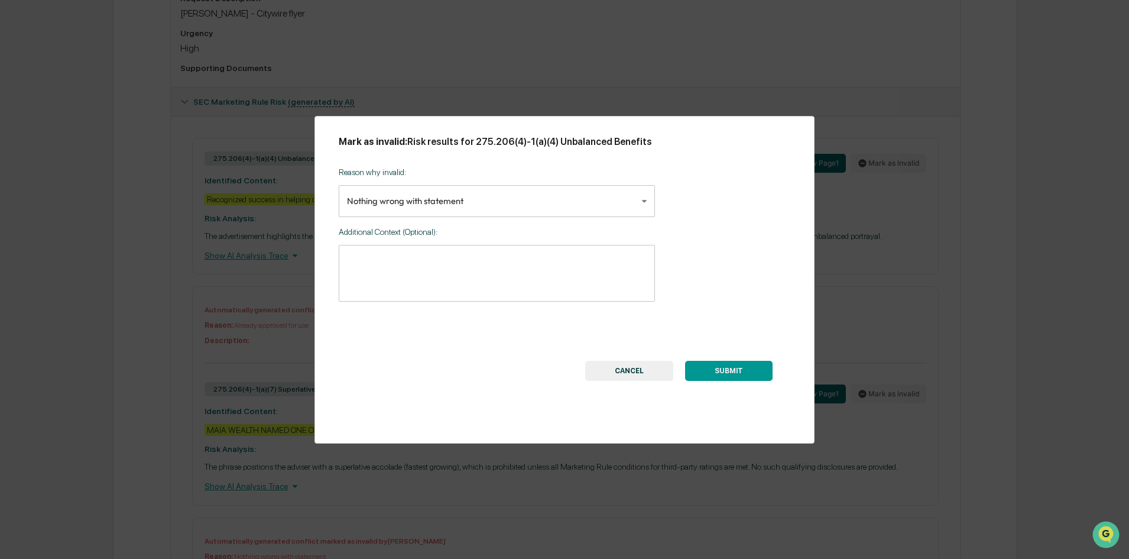
drag, startPoint x: 717, startPoint y: 369, endPoint x: 677, endPoint y: 321, distance: 63.0
click at [716, 369] on button "SUBMIT" at bounding box center [728, 371] width 87 height 20
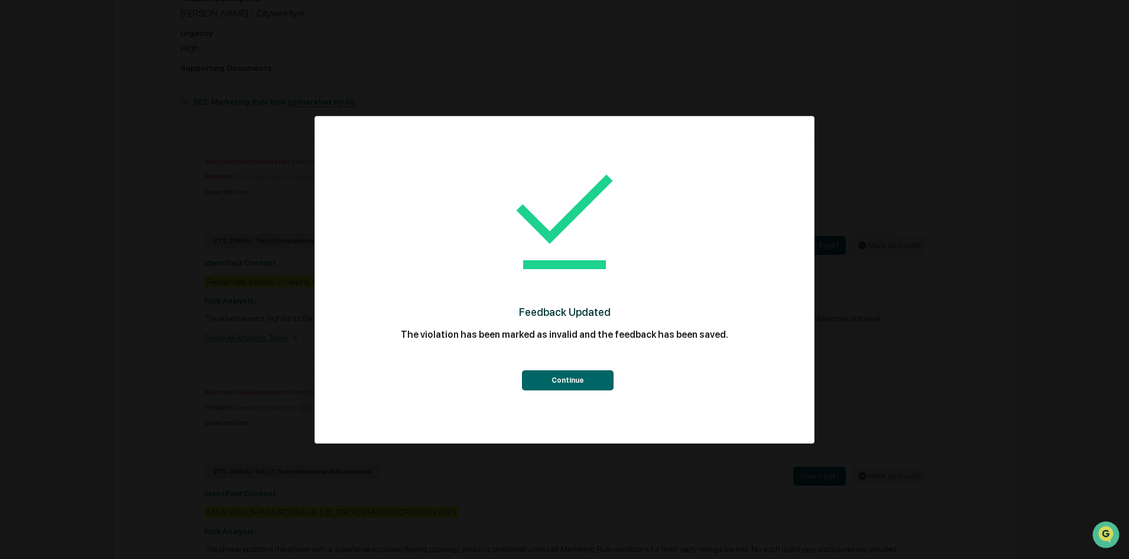
click at [567, 387] on button "Continue" at bounding box center [568, 380] width 92 height 20
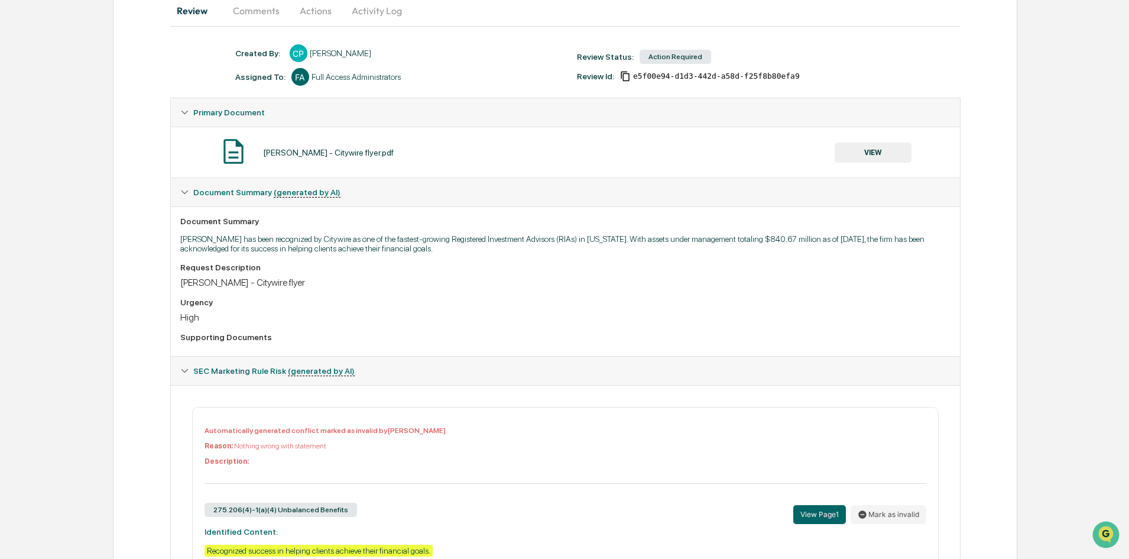
scroll to position [0, 0]
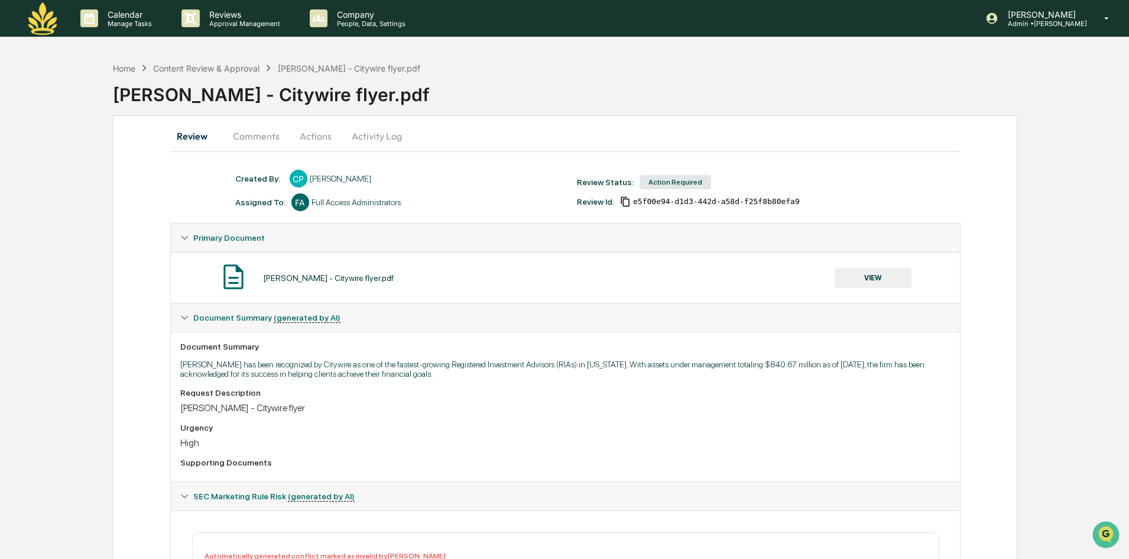
click at [304, 133] on button "Actions" at bounding box center [315, 136] width 53 height 28
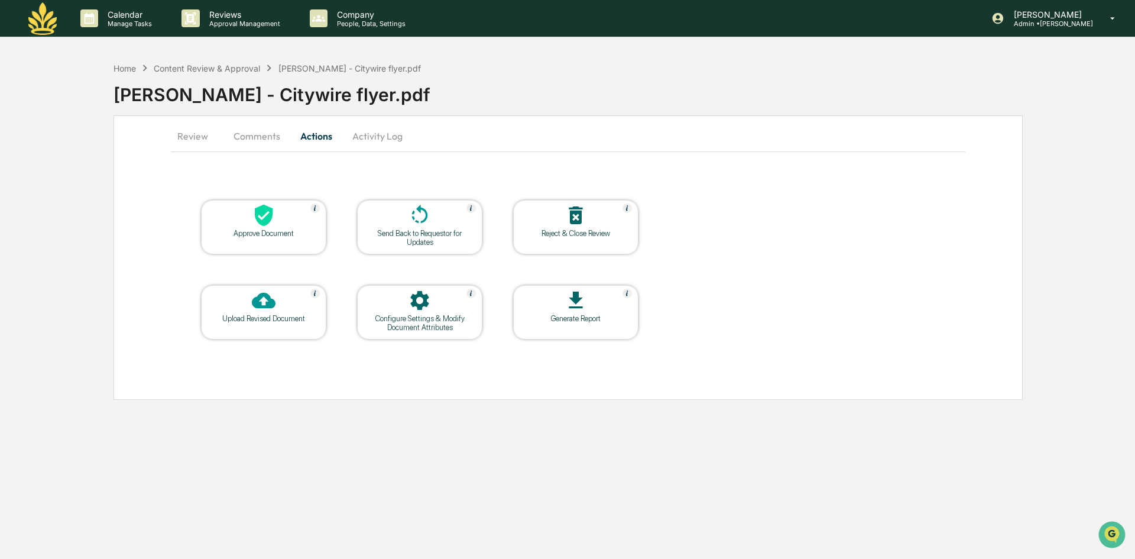
click at [287, 219] on div at bounding box center [264, 215] width 118 height 25
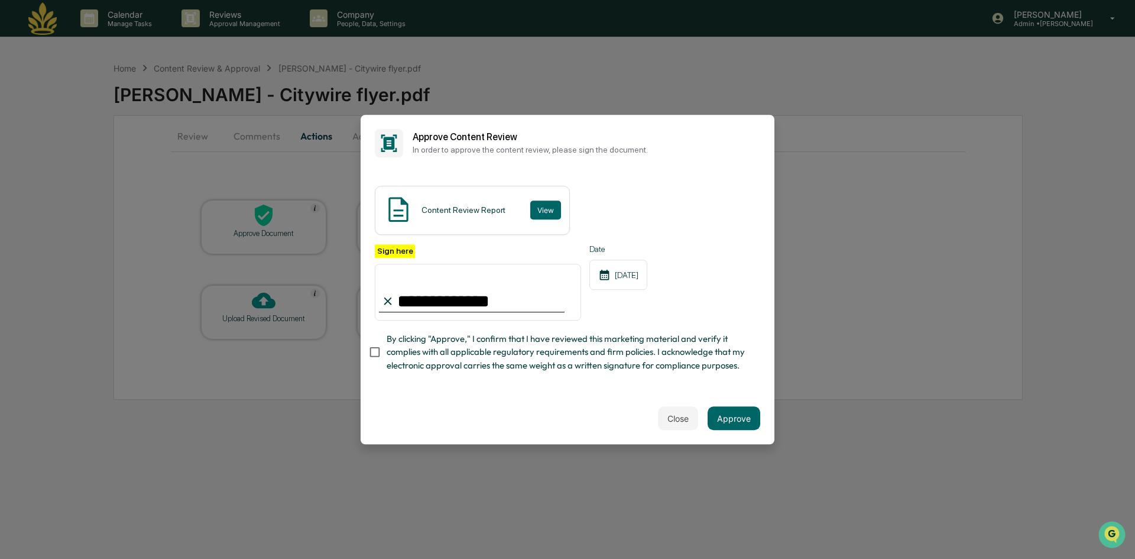
type input "**********"
click at [637, 361] on span "By clicking "Approve," I confirm that I have reviewed this marketing material a…" at bounding box center [569, 352] width 364 height 40
drag, startPoint x: 712, startPoint y: 418, endPoint x: 734, endPoint y: 425, distance: 23.0
click at [713, 418] on button "Approve" at bounding box center [734, 418] width 53 height 24
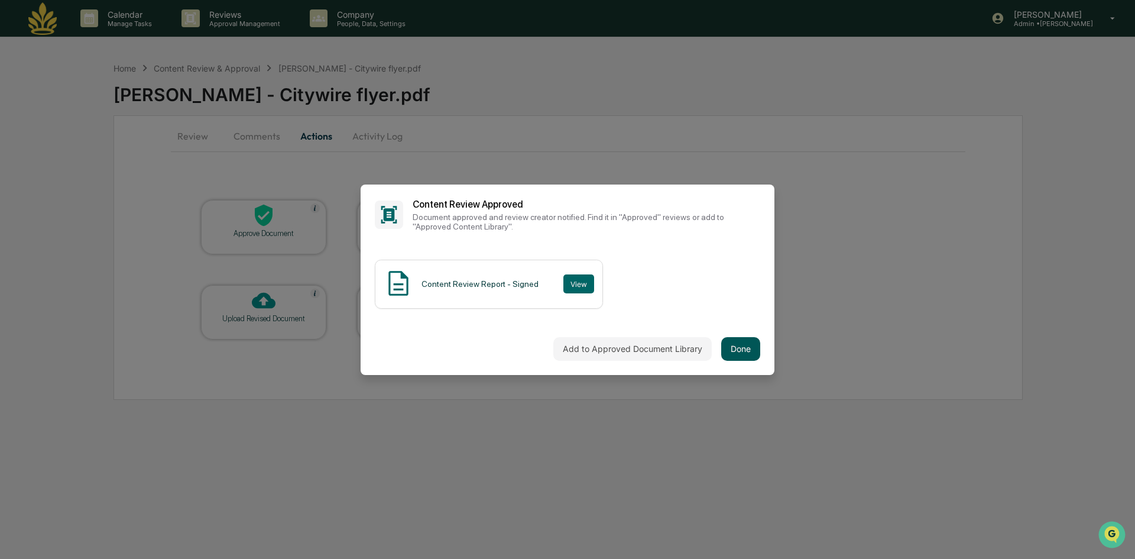
click at [748, 357] on button "Done" at bounding box center [740, 349] width 39 height 24
